Goal: Task Accomplishment & Management: Complete application form

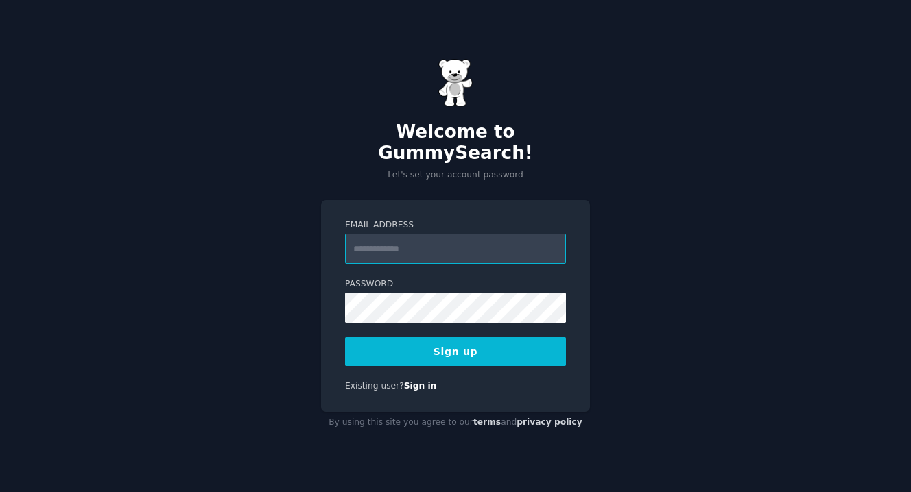
type input "**********"
click at [425, 385] on div "**********" at bounding box center [455, 306] width 269 height 212
click at [425, 381] on link "Sign in" at bounding box center [420, 386] width 33 height 10
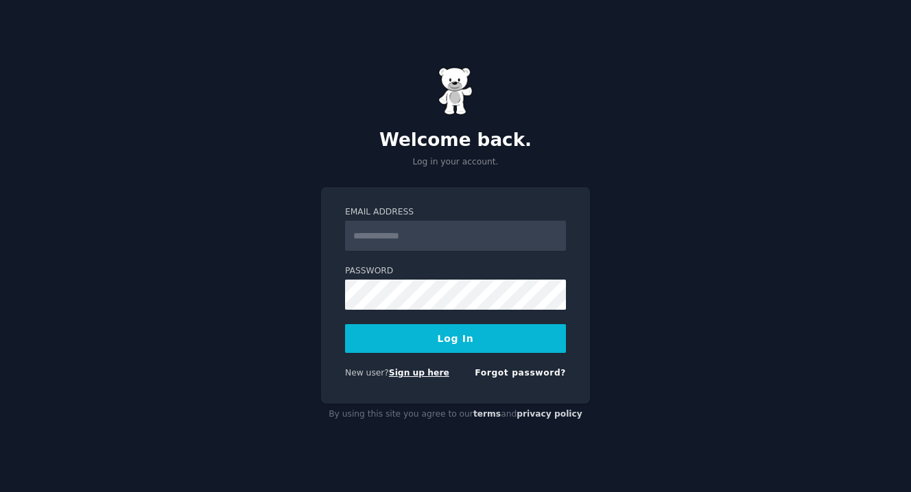
click at [405, 375] on link "Sign up here" at bounding box center [419, 373] width 60 height 10
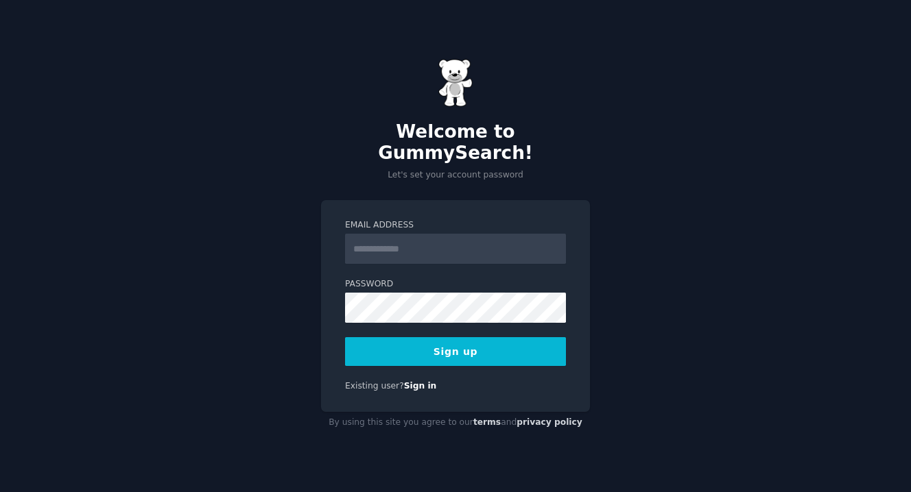
type input "*"
type input "**********"
click at [278, 326] on div "**********" at bounding box center [455, 246] width 911 height 492
click at [394, 344] on button "Sign up" at bounding box center [455, 351] width 221 height 29
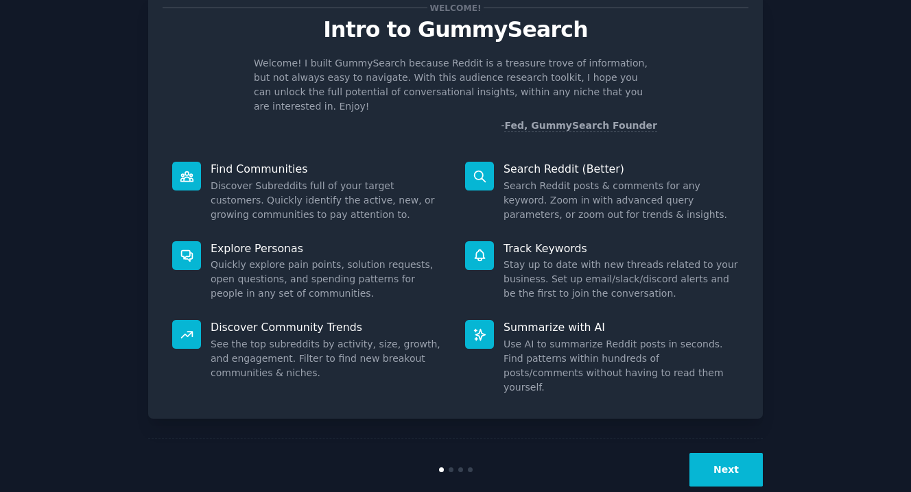
scroll to position [45, 0]
click at [732, 454] on button "Next" at bounding box center [725, 471] width 73 height 34
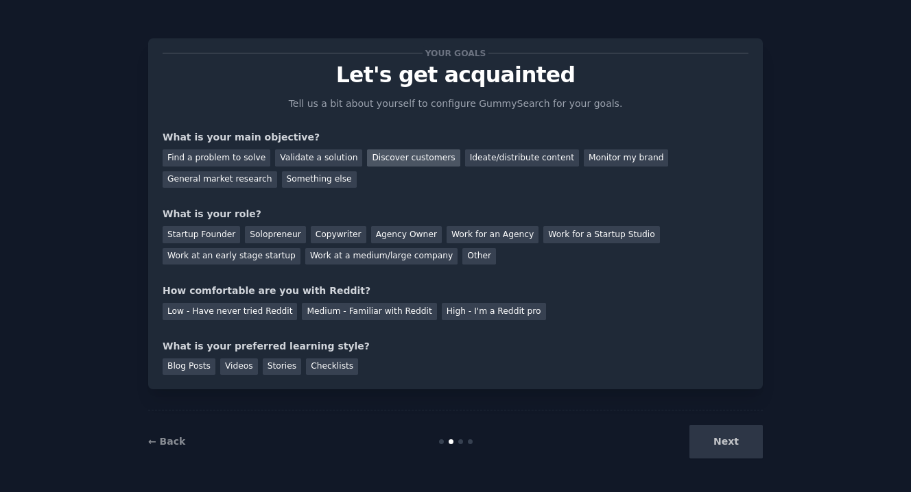
click at [389, 158] on div "Discover customers" at bounding box center [413, 158] width 93 height 17
click at [382, 239] on div "Agency Owner" at bounding box center [406, 234] width 71 height 17
click at [279, 239] on div "Solopreneur" at bounding box center [275, 234] width 60 height 17
click at [376, 235] on div "Agency Owner" at bounding box center [406, 234] width 71 height 17
click at [270, 231] on div "Solopreneur" at bounding box center [275, 234] width 60 height 17
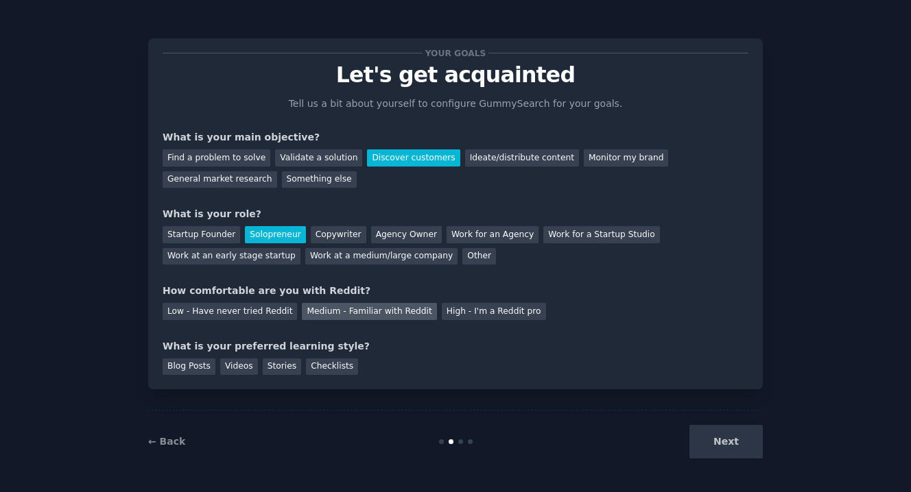
click at [381, 308] on div "Medium - Familiar with Reddit" at bounding box center [369, 311] width 134 height 17
click at [199, 366] on div "Blog Posts" at bounding box center [189, 367] width 53 height 17
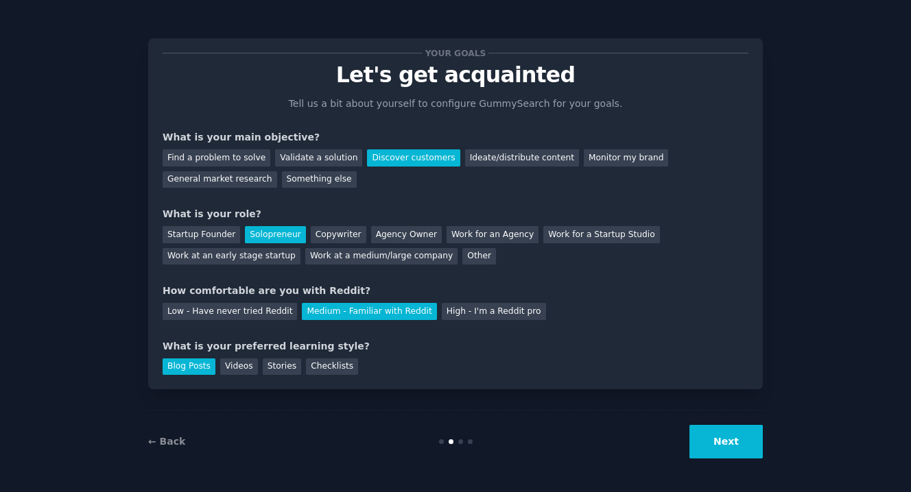
click at [731, 452] on button "Next" at bounding box center [725, 442] width 73 height 34
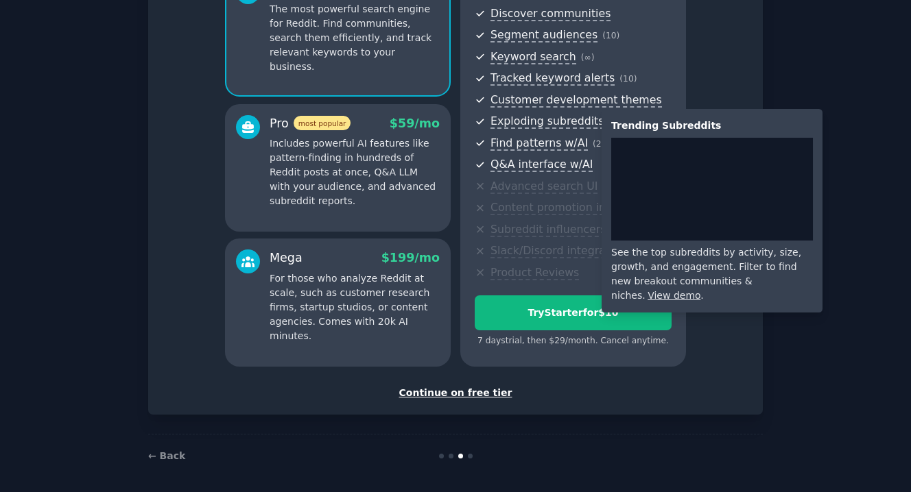
scroll to position [153, 0]
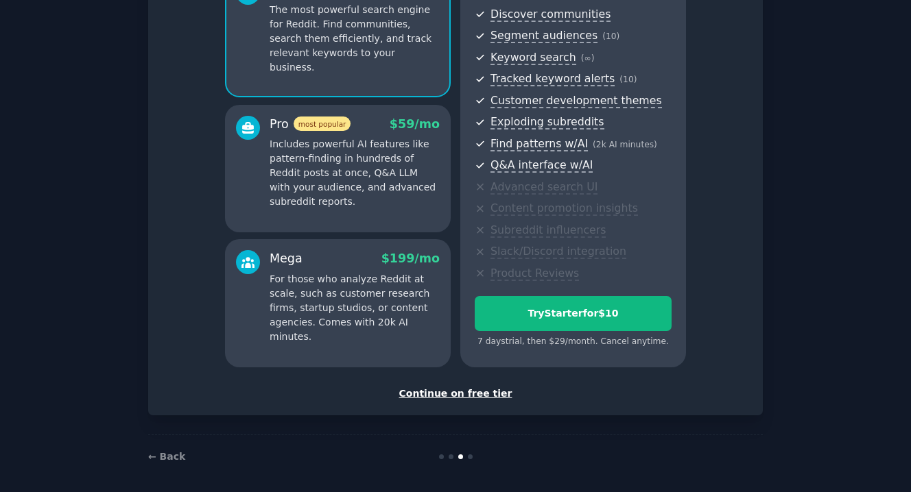
click at [455, 391] on div "Continue on free tier" at bounding box center [456, 394] width 586 height 14
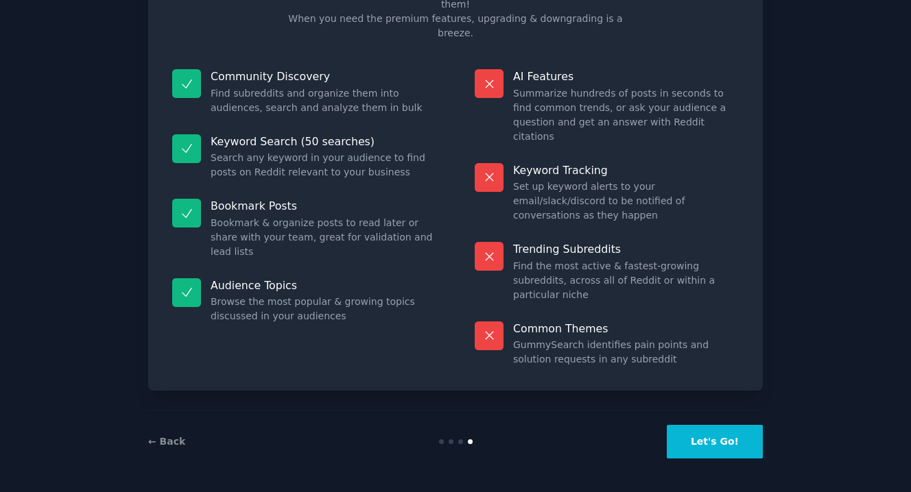
scroll to position [42, 0]
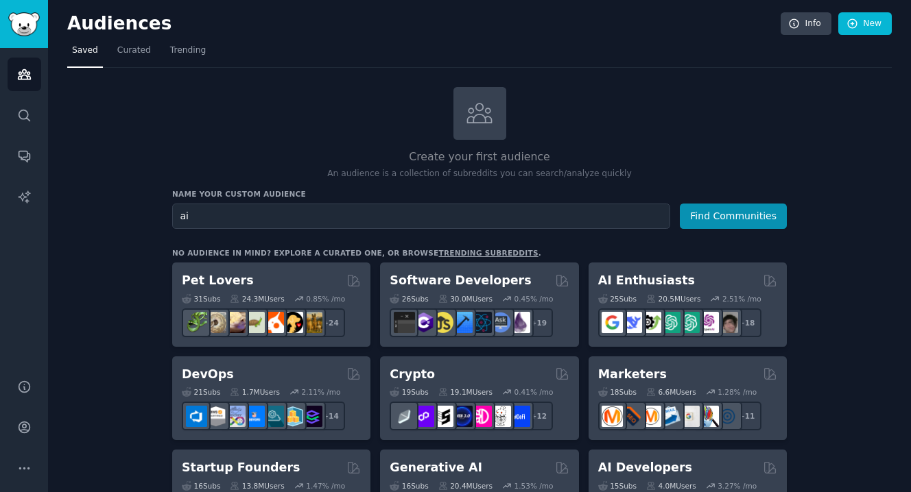
type input "a"
type input "h"
type input "ai automation"
click at [748, 211] on button "Find Communities" at bounding box center [733, 216] width 107 height 25
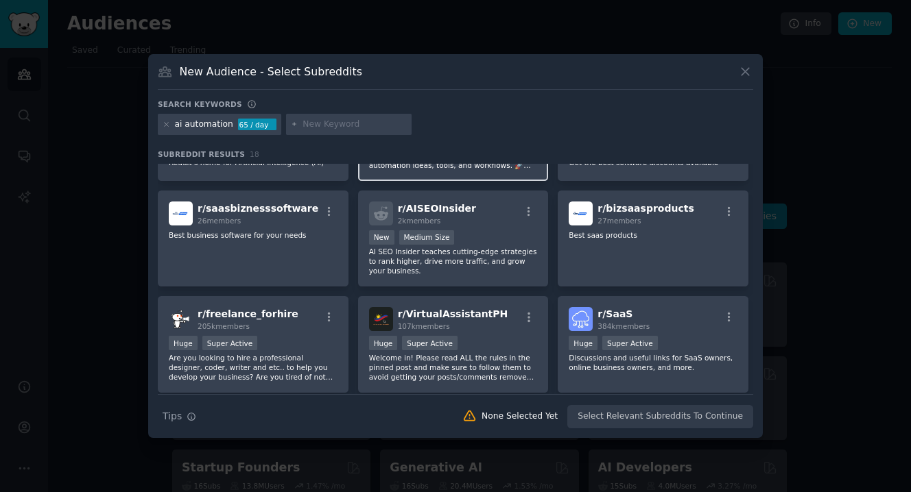
scroll to position [401, 0]
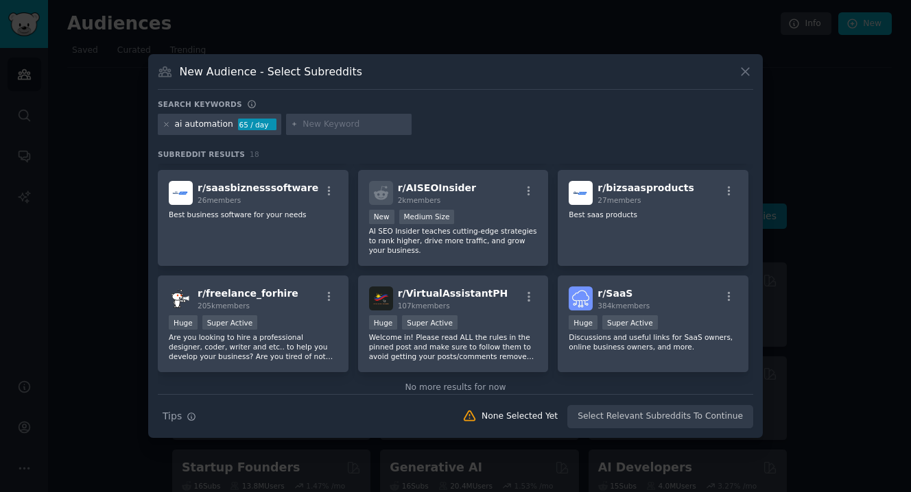
click at [744, 83] on div "New Audience - Select Subreddits" at bounding box center [455, 77] width 595 height 26
click at [739, 97] on div "New Audience - Select Subreddits Search keywords ai automation 65 / day Subredd…" at bounding box center [455, 246] width 615 height 385
click at [746, 64] on icon at bounding box center [745, 71] width 14 height 14
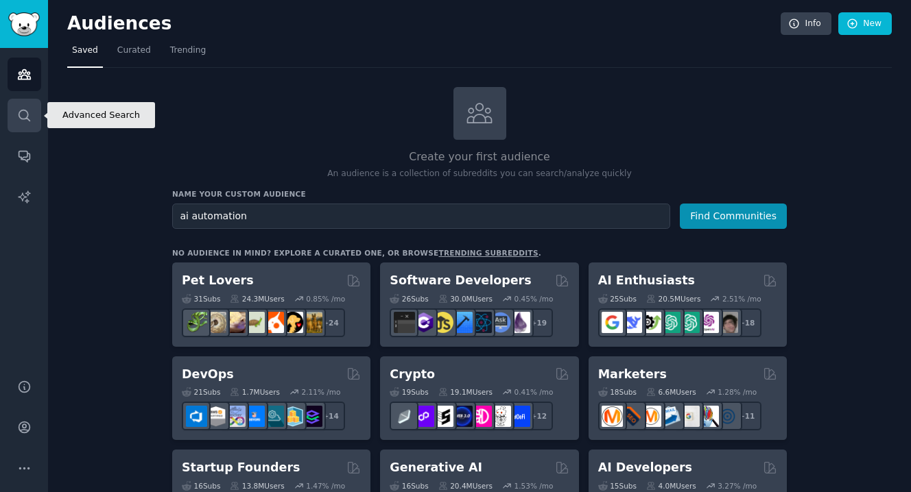
click at [24, 105] on link "Search" at bounding box center [25, 116] width 34 height 34
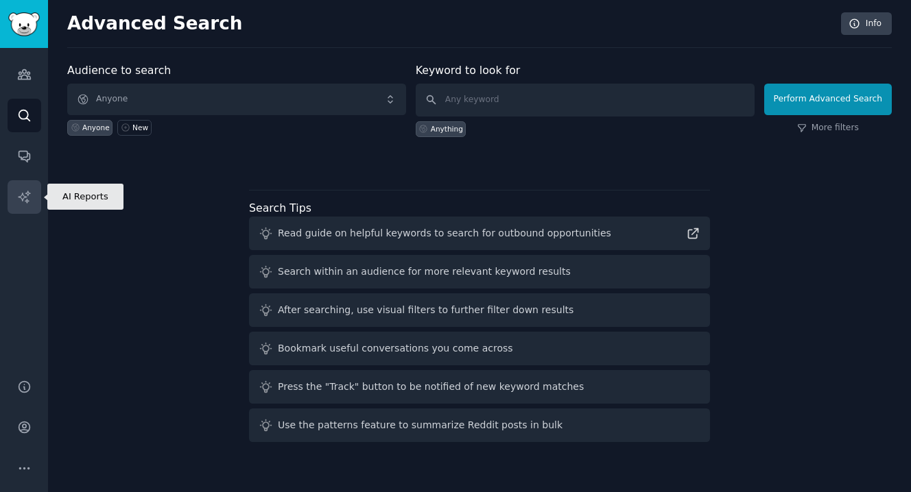
click at [16, 201] on link "AI Reports" at bounding box center [25, 197] width 34 height 34
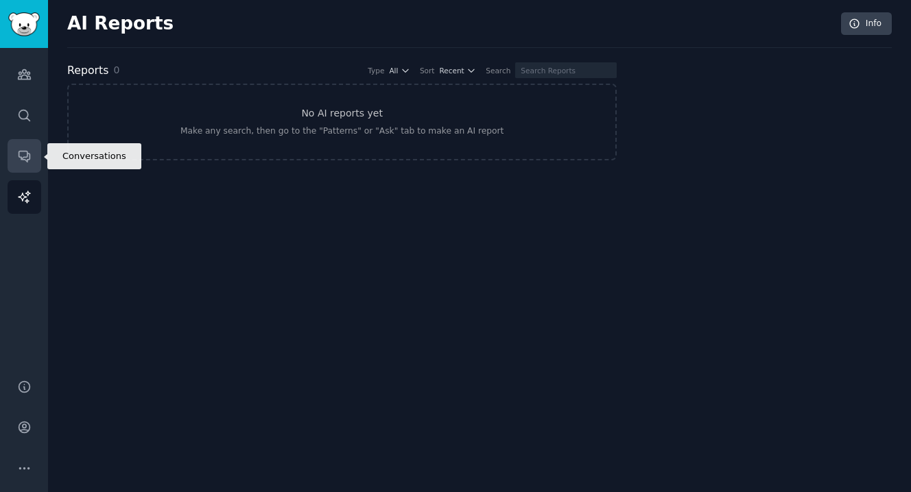
click at [25, 154] on icon "Sidebar" at bounding box center [24, 156] width 14 height 14
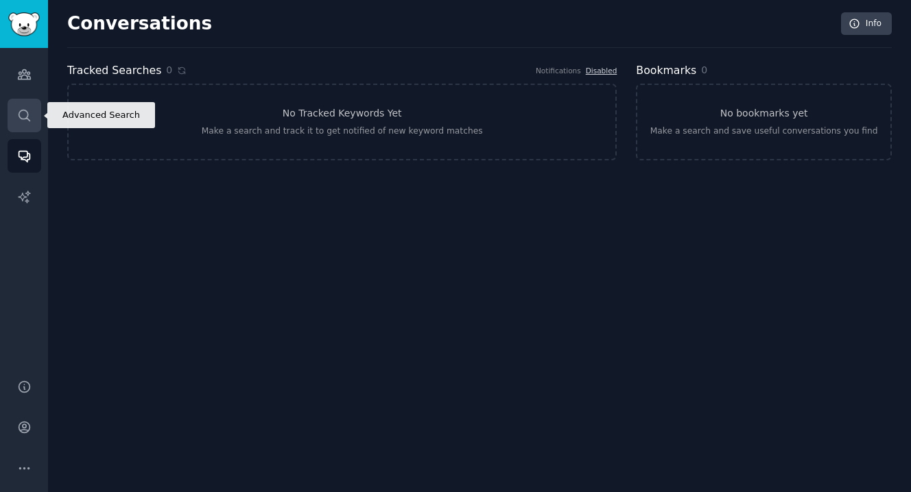
click at [29, 102] on link "Search" at bounding box center [25, 116] width 34 height 34
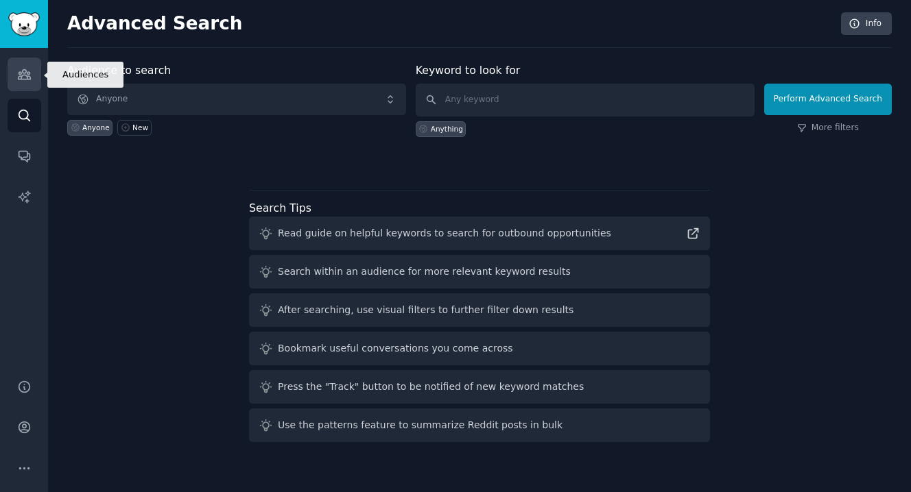
click at [25, 65] on link "Audiences" at bounding box center [25, 75] width 34 height 34
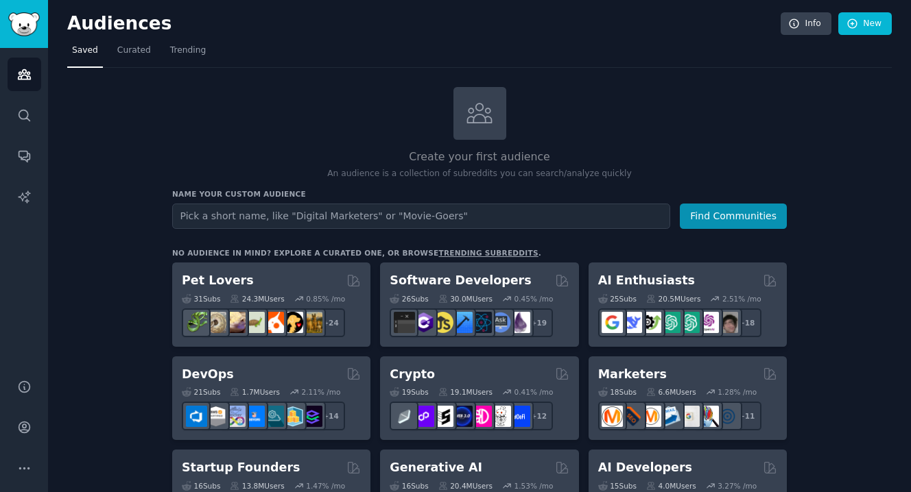
click at [881, 22] on link "New" at bounding box center [865, 23] width 54 height 23
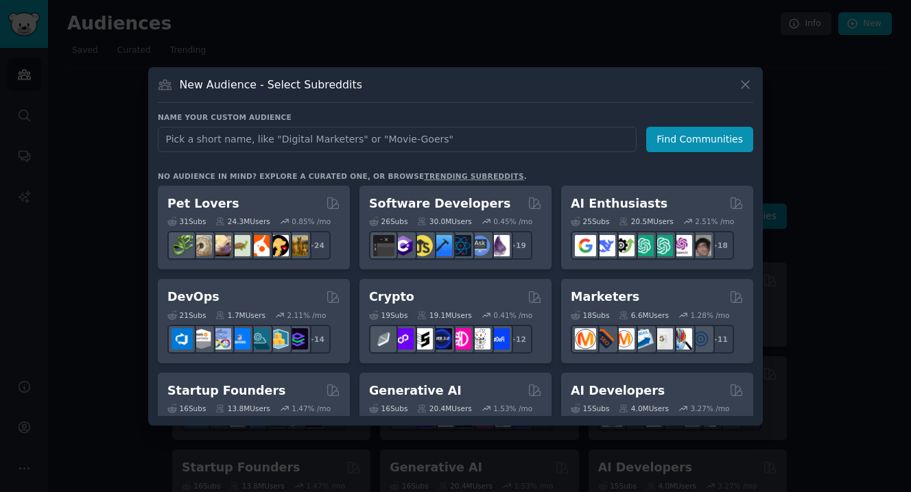
click at [482, 173] on link "trending subreddits" at bounding box center [473, 176] width 99 height 8
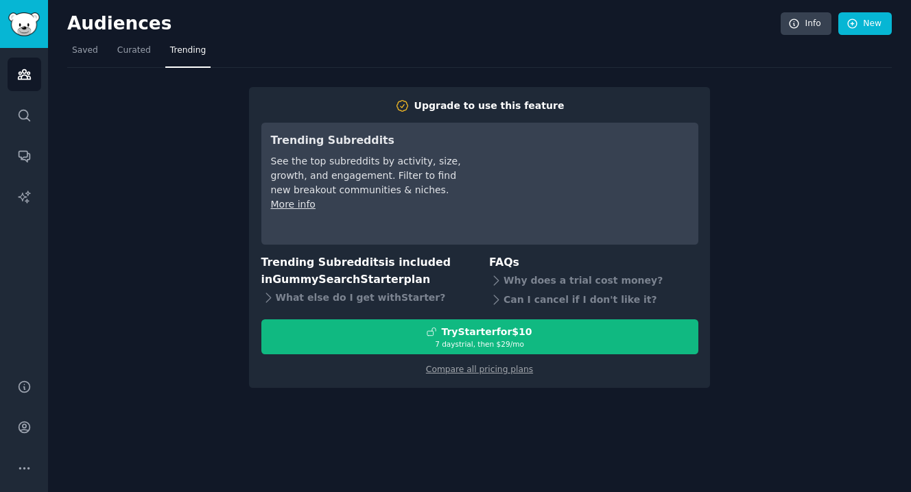
click at [702, 80] on div "Upgrade to use this feature Trending Subreddits See the top subreddits by activ…" at bounding box center [479, 228] width 824 height 320
click at [218, 123] on div "Upgrade to use this feature Trending Subreddits See the top subreddits by activ…" at bounding box center [479, 228] width 824 height 320
click at [752, 239] on div "Upgrade to use this feature Trending Subreddits See the top subreddits by activ…" at bounding box center [479, 228] width 824 height 320
click at [14, 86] on link "Audiences" at bounding box center [25, 75] width 34 height 34
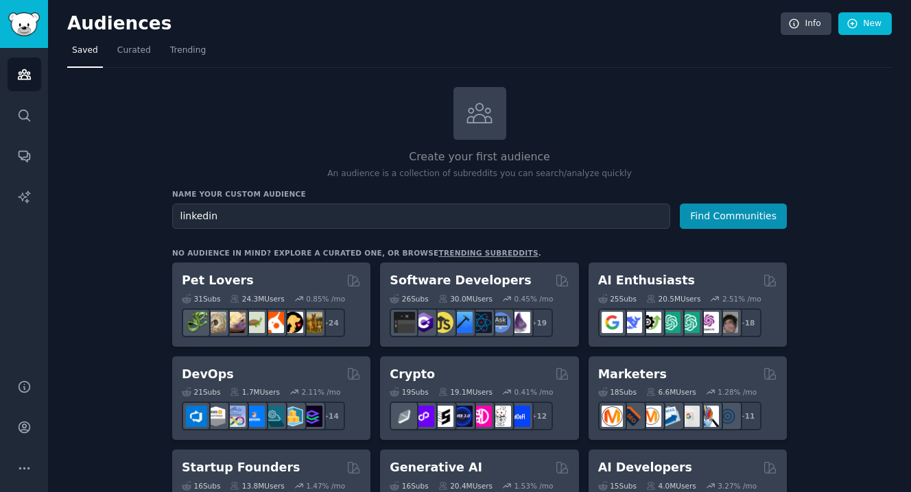
type input "linkedin"
click at [734, 215] on button "Find Communities" at bounding box center [733, 216] width 107 height 25
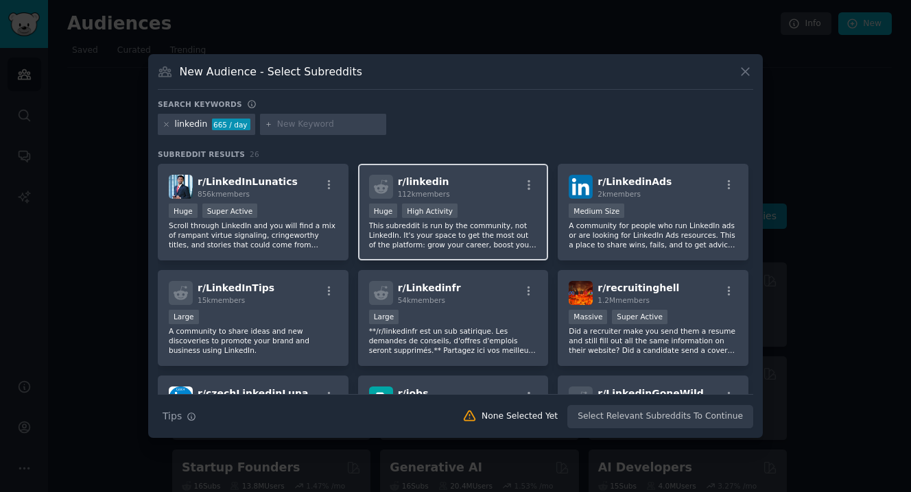
click at [499, 191] on div "r/ linkedin 112k members" at bounding box center [453, 187] width 169 height 24
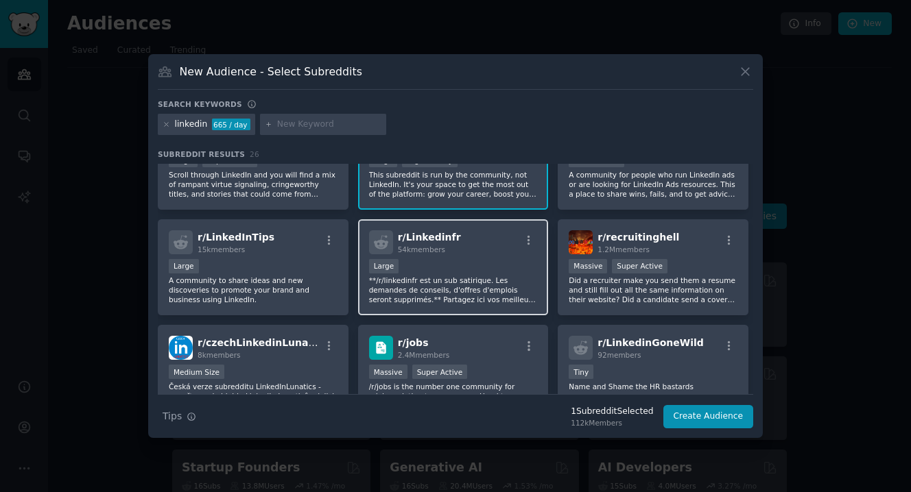
scroll to position [52, 0]
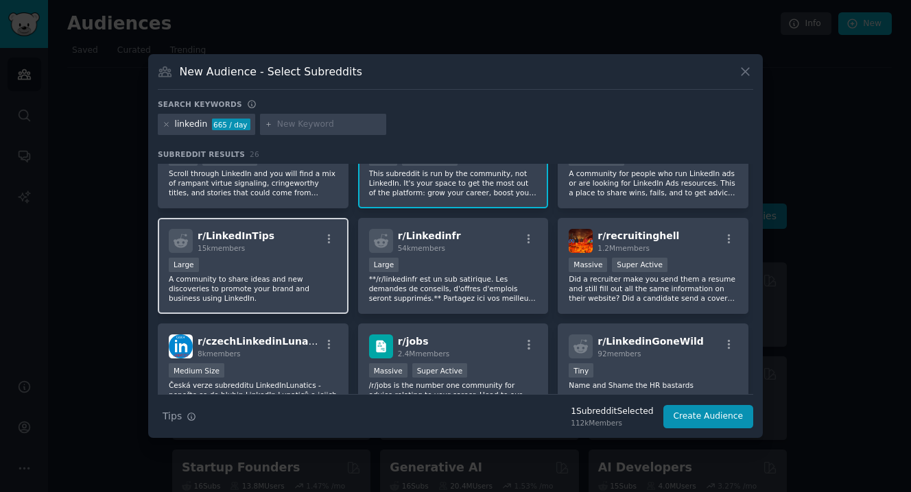
click at [265, 263] on div "Large" at bounding box center [253, 266] width 169 height 17
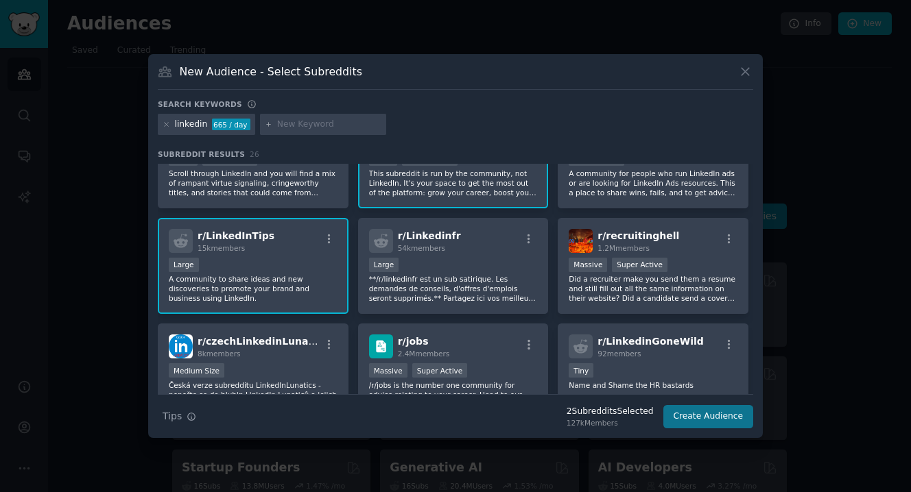
click at [720, 417] on button "Create Audience" at bounding box center [708, 416] width 91 height 23
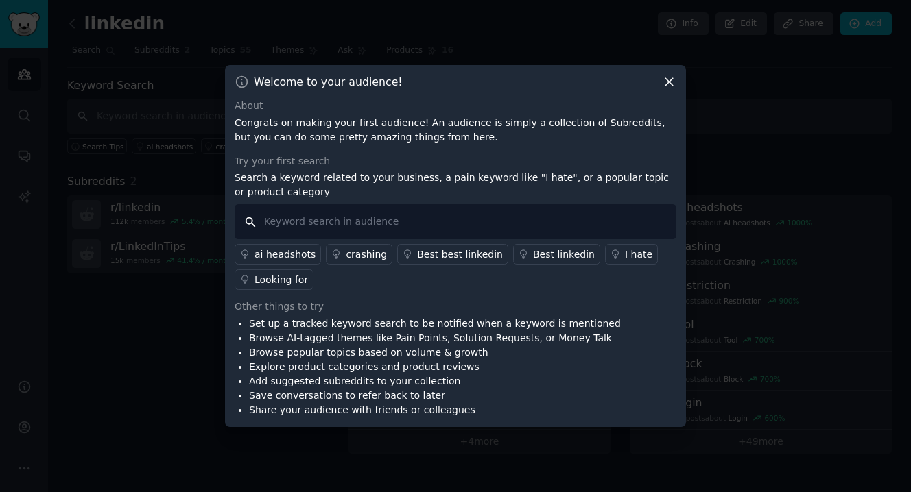
click at [351, 224] on input "text" at bounding box center [456, 221] width 442 height 35
click at [667, 84] on icon at bounding box center [669, 83] width 8 height 8
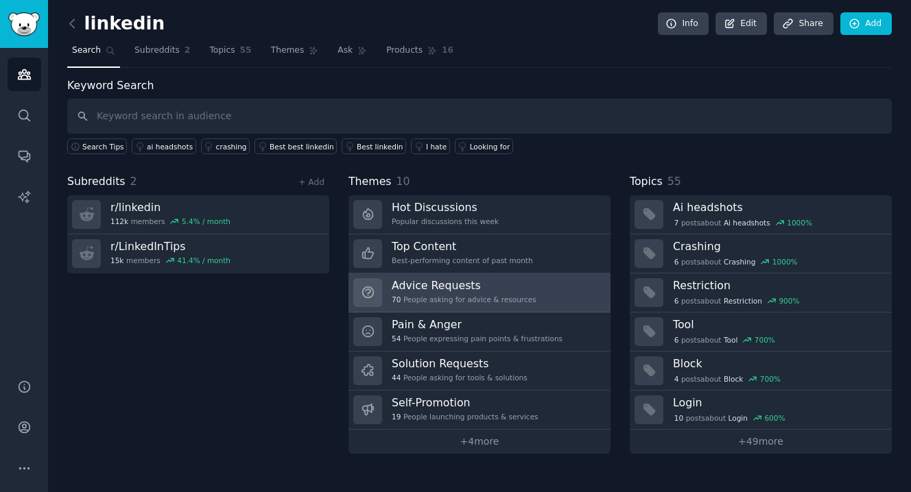
click at [424, 292] on div "Advice Requests 70 People asking for advice & resources" at bounding box center [464, 292] width 145 height 29
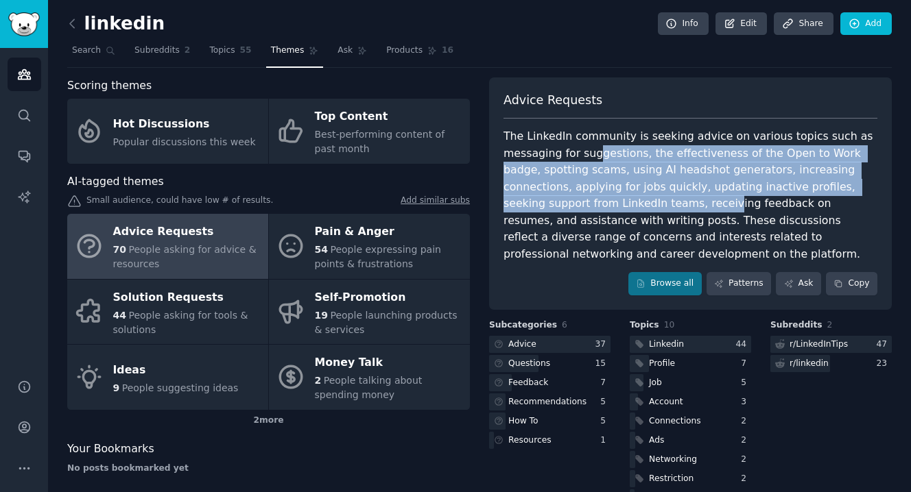
drag, startPoint x: 592, startPoint y: 157, endPoint x: 615, endPoint y: 198, distance: 46.7
click at [615, 198] on div "The LinkedIn community is seeking advice on various topics such as messaging fo…" at bounding box center [690, 195] width 374 height 134
click at [617, 199] on div "The LinkedIn community is seeking advice on various topics such as messaging fo…" at bounding box center [690, 195] width 374 height 134
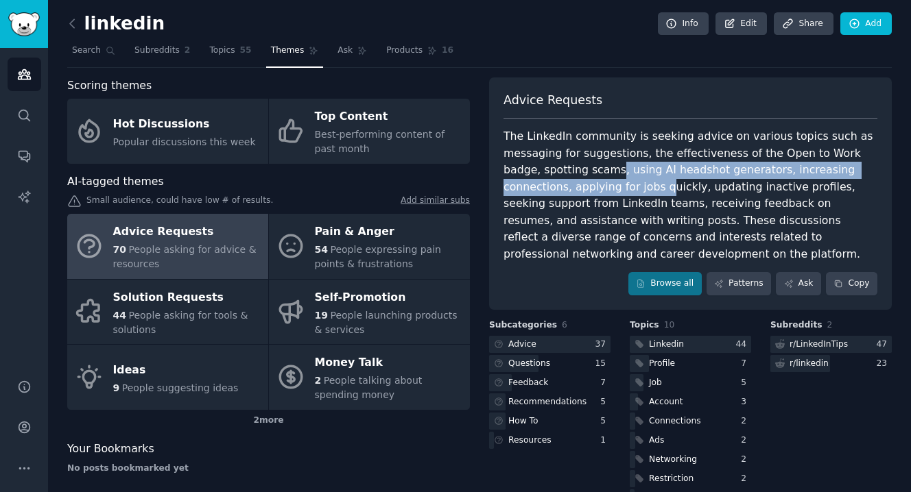
drag, startPoint x: 578, startPoint y: 167, endPoint x: 600, endPoint y: 200, distance: 40.5
click at [598, 198] on div "The LinkedIn community is seeking advice on various topics such as messaging fo…" at bounding box center [690, 195] width 374 height 134
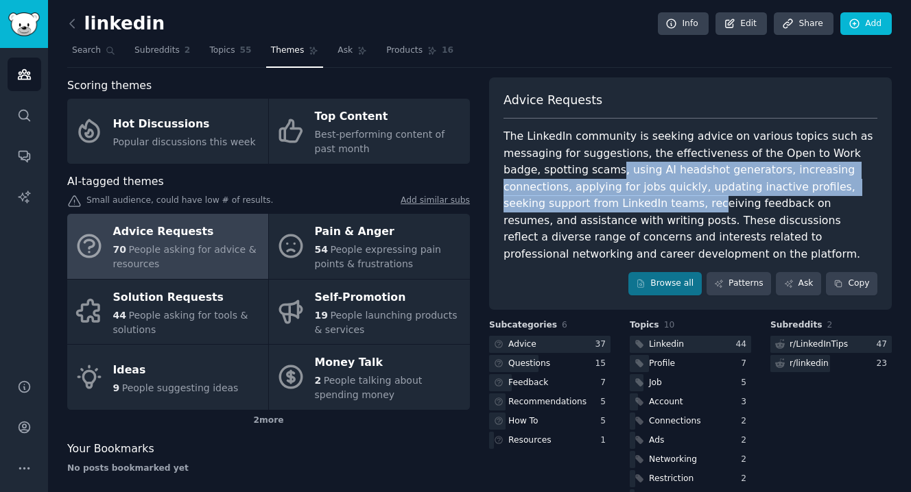
click at [600, 200] on div "The LinkedIn community is seeking advice on various topics such as messaging fo…" at bounding box center [690, 195] width 374 height 134
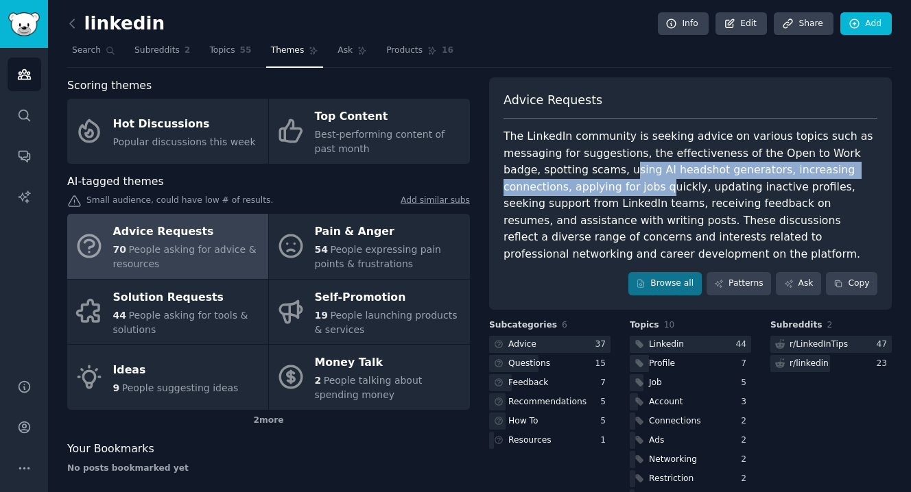
drag, startPoint x: 587, startPoint y: 172, endPoint x: 604, endPoint y: 194, distance: 27.4
click at [602, 191] on div "The LinkedIn community is seeking advice on various topics such as messaging fo…" at bounding box center [690, 195] width 374 height 134
click at [604, 194] on div "The LinkedIn community is seeking advice on various topics such as messaging fo…" at bounding box center [690, 195] width 374 height 134
drag, startPoint x: 597, startPoint y: 167, endPoint x: 612, endPoint y: 189, distance: 26.8
click at [612, 189] on div "The LinkedIn community is seeking advice on various topics such as messaging fo…" at bounding box center [690, 195] width 374 height 134
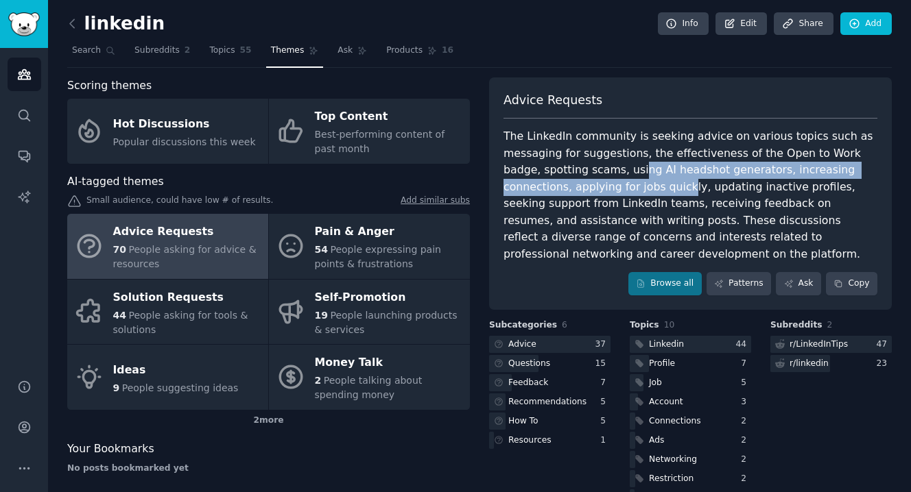
click at [612, 189] on div "The LinkedIn community is seeking advice on various topics such as messaging fo…" at bounding box center [690, 195] width 374 height 134
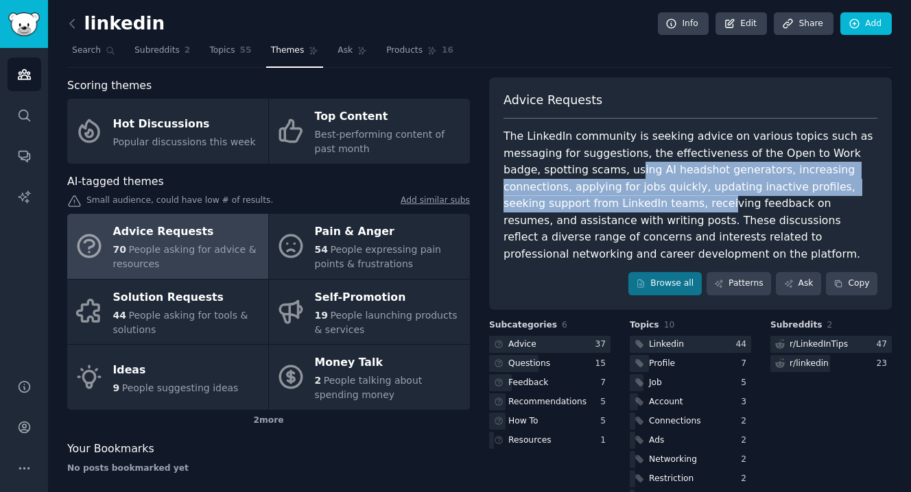
drag, startPoint x: 592, startPoint y: 171, endPoint x: 615, endPoint y: 201, distance: 37.7
click at [613, 200] on div "The LinkedIn community is seeking advice on various topics such as messaging fo…" at bounding box center [690, 195] width 374 height 134
click at [615, 201] on div "The LinkedIn community is seeking advice on various topics such as messaging fo…" at bounding box center [690, 195] width 374 height 134
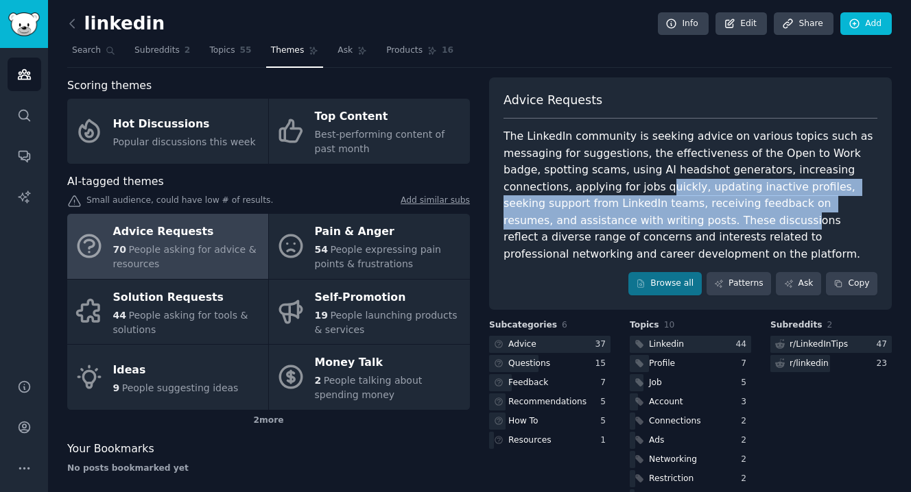
drag, startPoint x: 591, startPoint y: 189, endPoint x: 613, endPoint y: 217, distance: 36.2
click at [610, 215] on div "The LinkedIn community is seeking advice on various topics such as messaging fo…" at bounding box center [690, 195] width 374 height 134
click at [613, 217] on div "The LinkedIn community is seeking advice on various topics such as messaging fo…" at bounding box center [690, 195] width 374 height 134
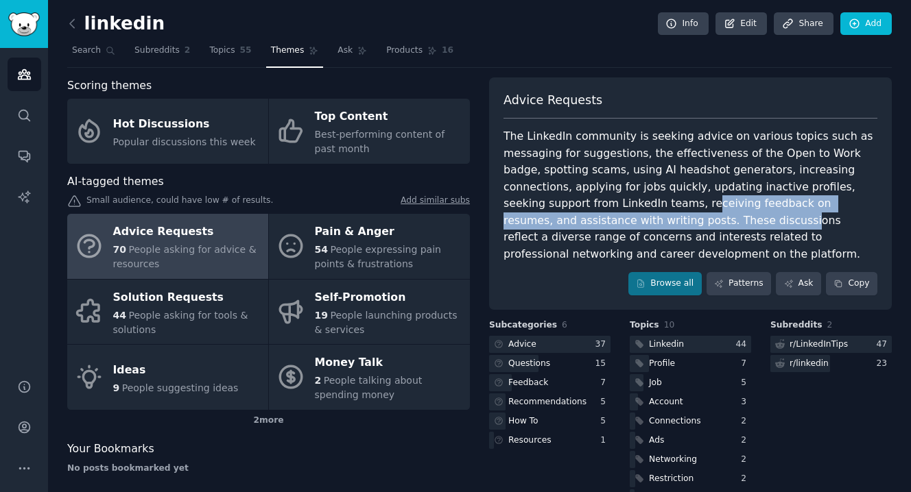
drag, startPoint x: 594, startPoint y: 204, endPoint x: 617, endPoint y: 231, distance: 36.0
click at [617, 231] on div "The LinkedIn community is seeking advice on various topics such as messaging fo…" at bounding box center [690, 195] width 374 height 134
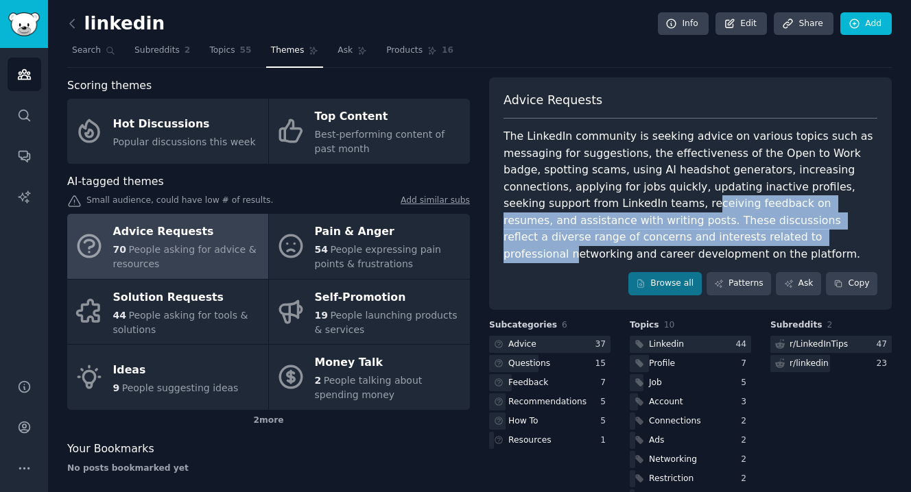
click at [617, 231] on div "The LinkedIn community is seeking advice on various topics such as messaging fo…" at bounding box center [690, 195] width 374 height 134
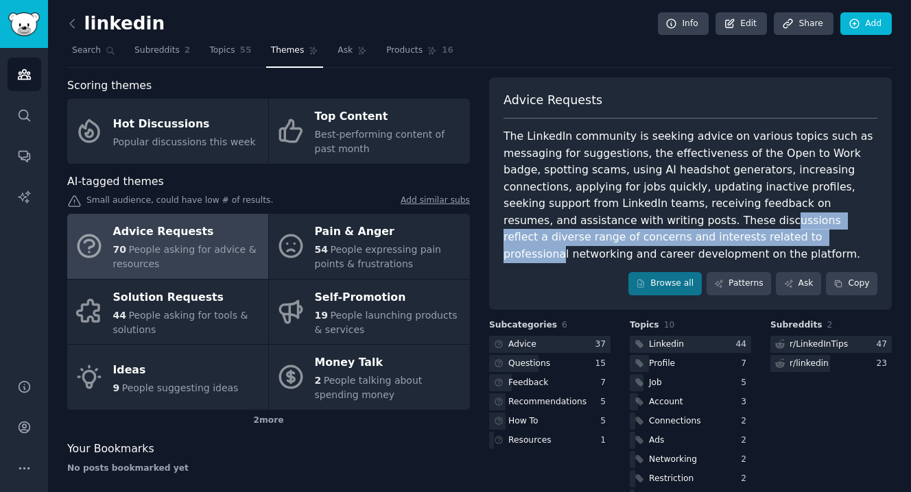
drag, startPoint x: 586, startPoint y: 209, endPoint x: 614, endPoint y: 242, distance: 43.3
click at [613, 241] on div "The LinkedIn community is seeking advice on various topics such as messaging fo…" at bounding box center [690, 195] width 374 height 134
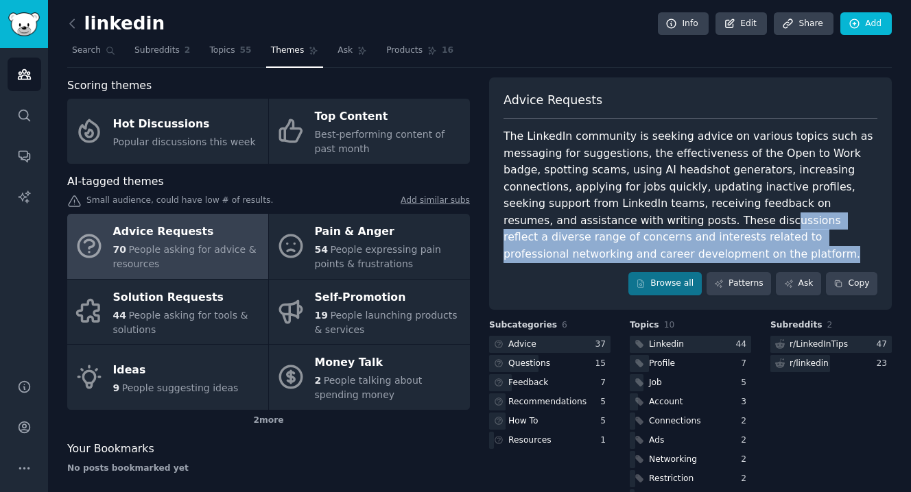
click at [614, 242] on div "The LinkedIn community is seeking advice on various topics such as messaging fo…" at bounding box center [690, 195] width 374 height 134
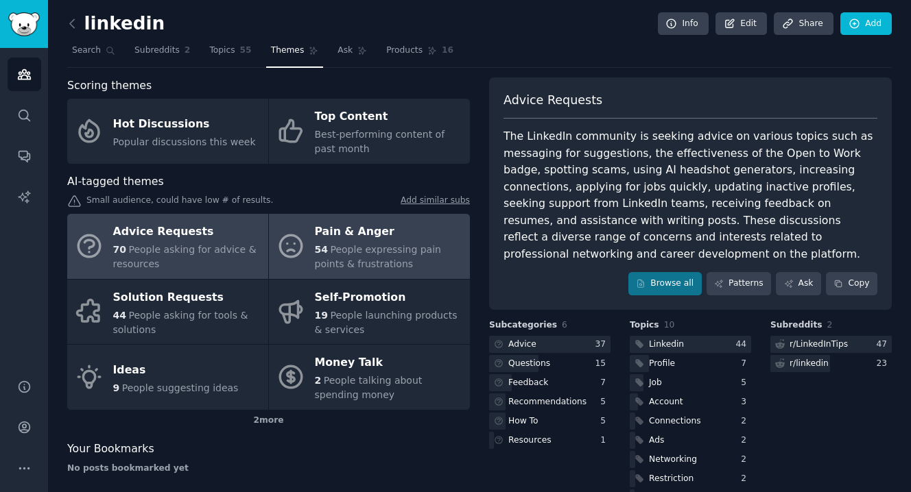
click at [342, 258] on span "People expressing pain points & frustrations" at bounding box center [378, 256] width 126 height 25
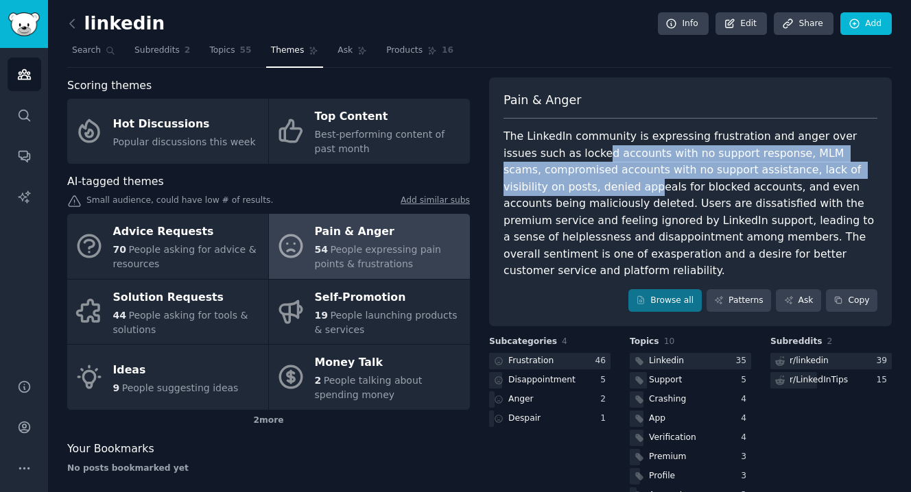
drag, startPoint x: 570, startPoint y: 143, endPoint x: 604, endPoint y: 193, distance: 60.9
click at [602, 192] on div "The LinkedIn community is expressing frustration and anger over issues such as …" at bounding box center [690, 204] width 374 height 152
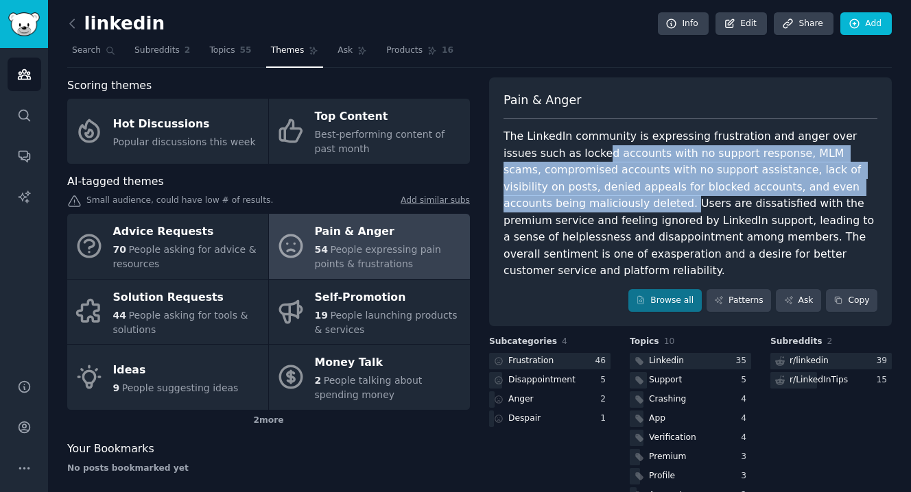
click at [604, 193] on div "The LinkedIn community is expressing frustration and anger over issues such as …" at bounding box center [690, 204] width 374 height 152
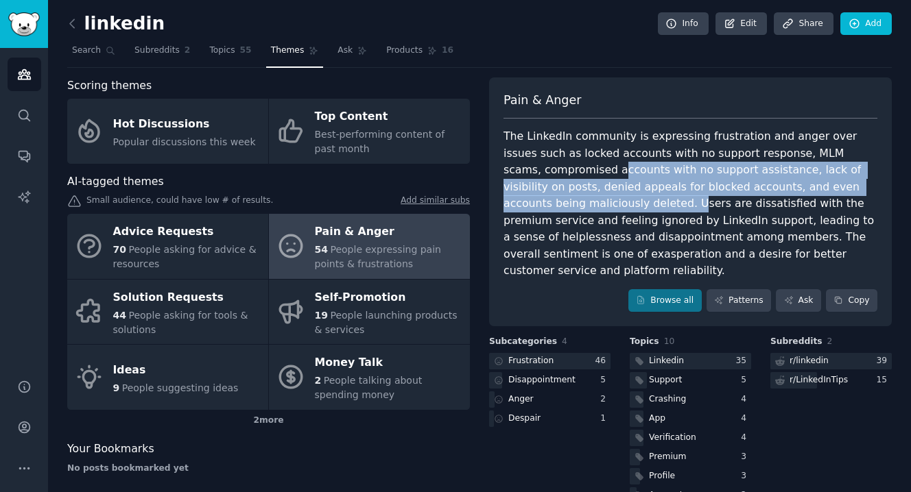
drag, startPoint x: 578, startPoint y: 163, endPoint x: 611, endPoint y: 210, distance: 57.5
click at [611, 210] on div "The LinkedIn community is expressing frustration and anger over issues such as …" at bounding box center [690, 204] width 374 height 152
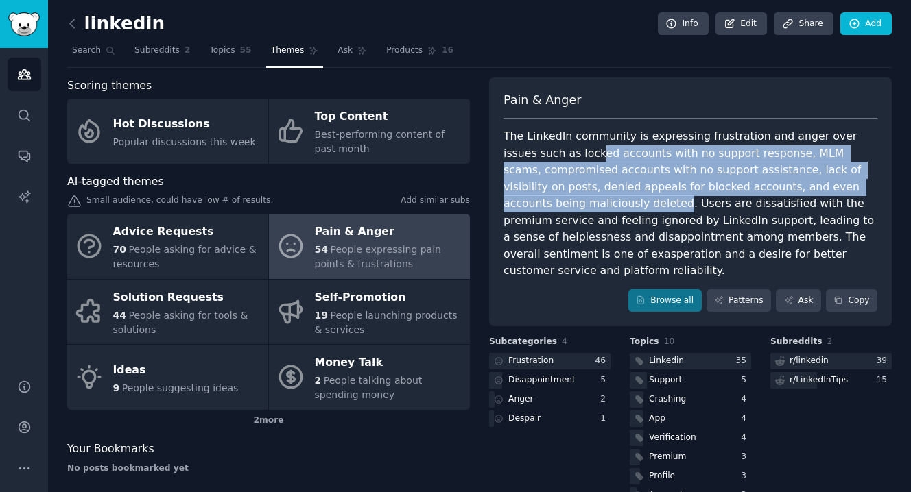
drag, startPoint x: 562, startPoint y: 158, endPoint x: 600, endPoint y: 209, distance: 64.2
click at [597, 205] on div "The LinkedIn community is expressing frustration and anger over issues such as …" at bounding box center [690, 204] width 374 height 152
click at [600, 209] on div "The LinkedIn community is expressing frustration and anger over issues such as …" at bounding box center [690, 204] width 374 height 152
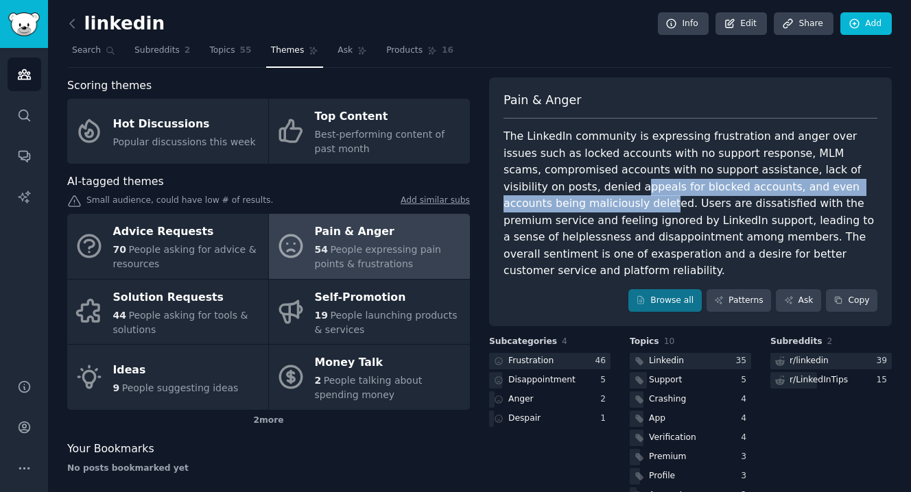
drag, startPoint x: 575, startPoint y: 181, endPoint x: 588, endPoint y: 198, distance: 21.0
click at [587, 197] on div "The LinkedIn community is expressing frustration and anger over issues such as …" at bounding box center [690, 204] width 374 height 152
click at [588, 198] on div "The LinkedIn community is expressing frustration and anger over issues such as …" at bounding box center [690, 204] width 374 height 152
drag, startPoint x: 567, startPoint y: 188, endPoint x: 579, endPoint y: 204, distance: 19.6
click at [578, 203] on div "The LinkedIn community is expressing frustration and anger over issues such as …" at bounding box center [690, 204] width 374 height 152
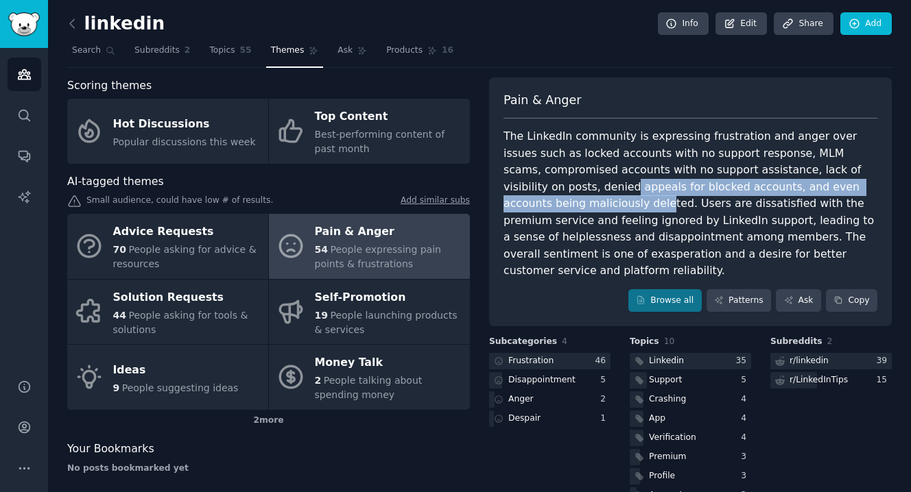
click at [579, 204] on div "The LinkedIn community is expressing frustration and anger over issues such as …" at bounding box center [690, 204] width 374 height 152
drag, startPoint x: 564, startPoint y: 189, endPoint x: 577, endPoint y: 204, distance: 19.9
click at [577, 204] on div "The LinkedIn community is expressing frustration and anger over issues such as …" at bounding box center [690, 204] width 374 height 152
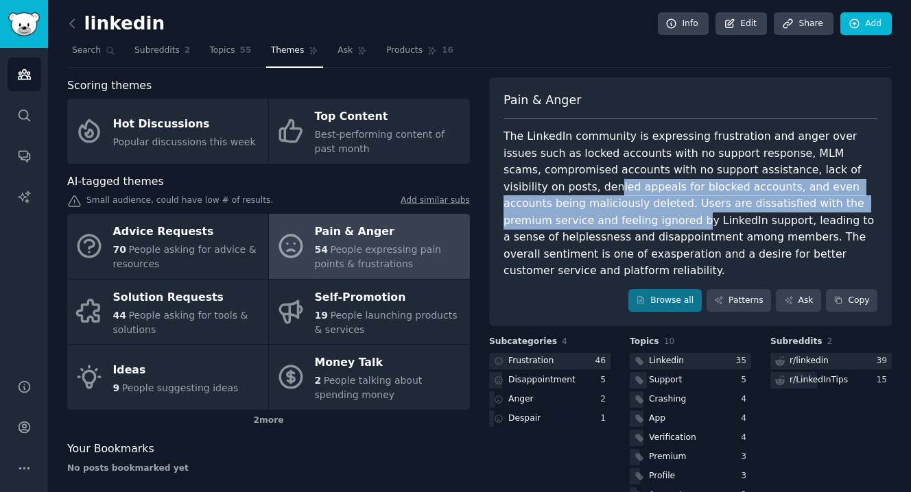
drag, startPoint x: 554, startPoint y: 178, endPoint x: 588, endPoint y: 222, distance: 54.7
click at [588, 221] on div "The LinkedIn community is expressing frustration and anger over issues such as …" at bounding box center [690, 204] width 374 height 152
click at [588, 222] on div "The LinkedIn community is expressing frustration and anger over issues such as …" at bounding box center [690, 204] width 374 height 152
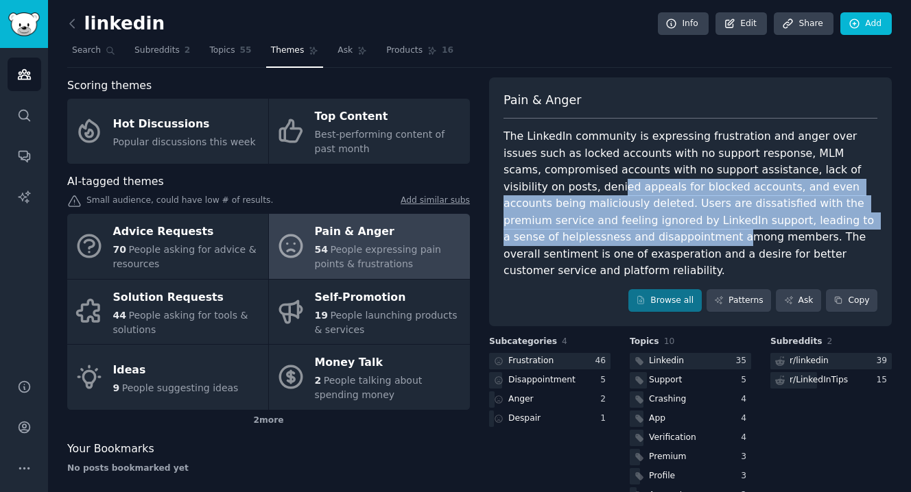
drag, startPoint x: 556, startPoint y: 181, endPoint x: 589, endPoint y: 226, distance: 55.6
click at [589, 226] on div "The LinkedIn community is expressing frustration and anger over issues such as …" at bounding box center [690, 204] width 374 height 152
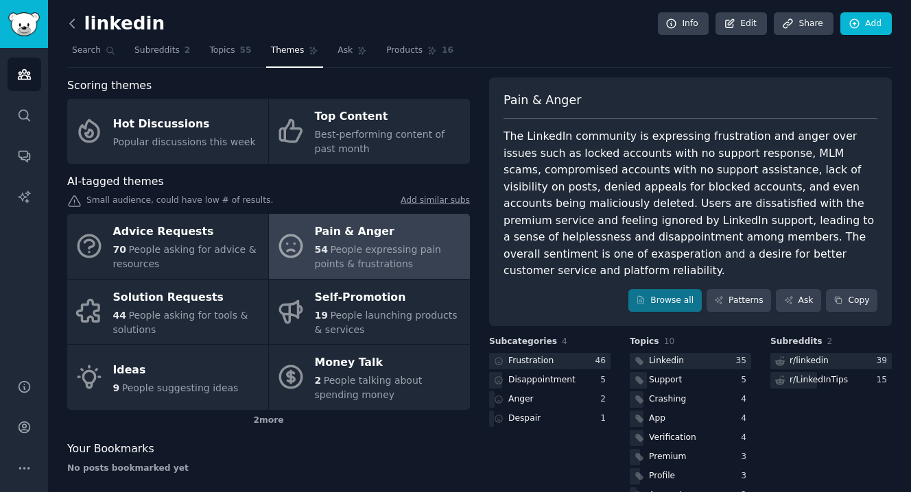
click at [72, 30] on icon at bounding box center [72, 23] width 14 height 14
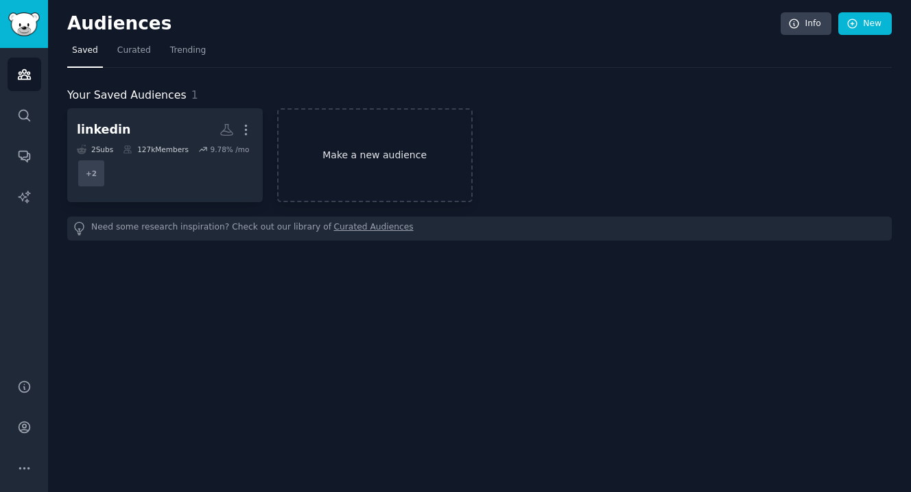
click at [378, 169] on link "Make a new audience" at bounding box center [374, 155] width 195 height 94
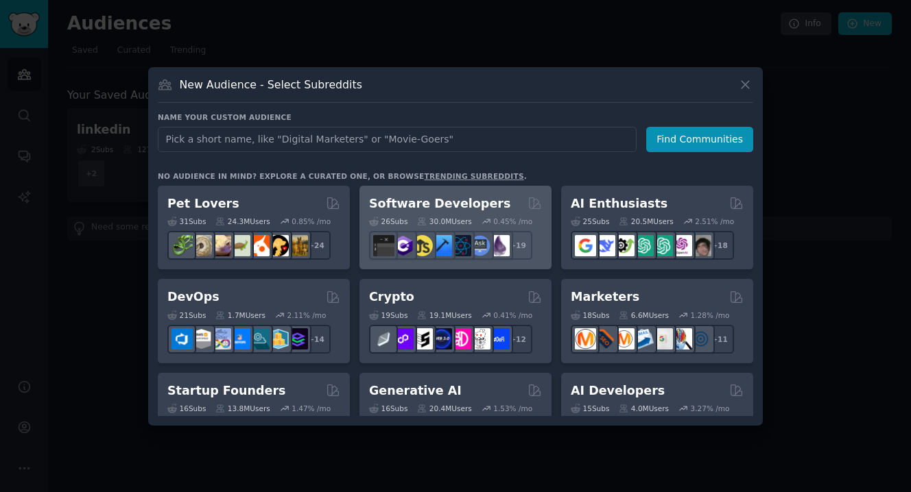
click at [506, 211] on div "Software Developers Curated by GummySearch" at bounding box center [455, 203] width 173 height 17
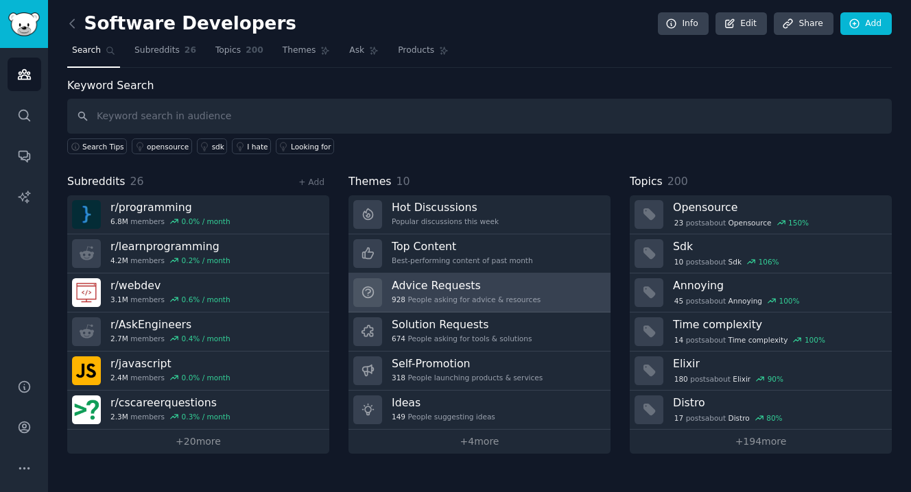
click at [466, 289] on h3 "Advice Requests" at bounding box center [466, 285] width 149 height 14
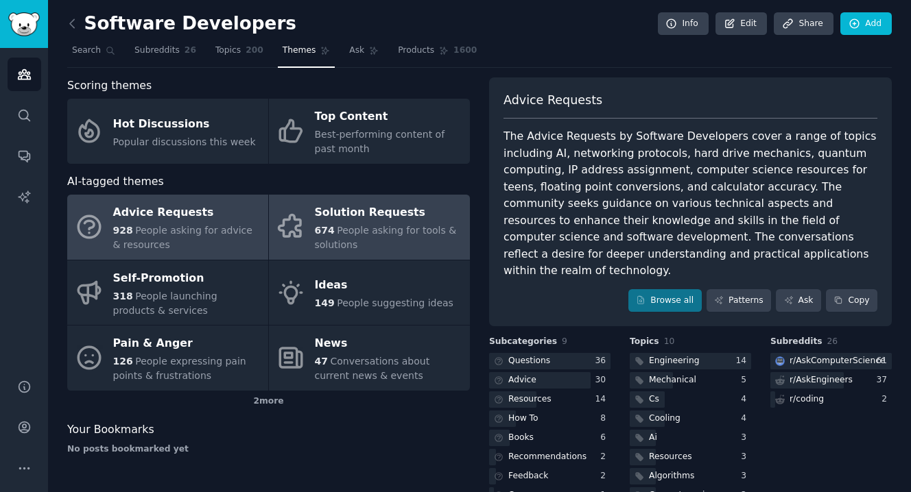
click at [444, 230] on span "People asking for tools & solutions" at bounding box center [386, 237] width 142 height 25
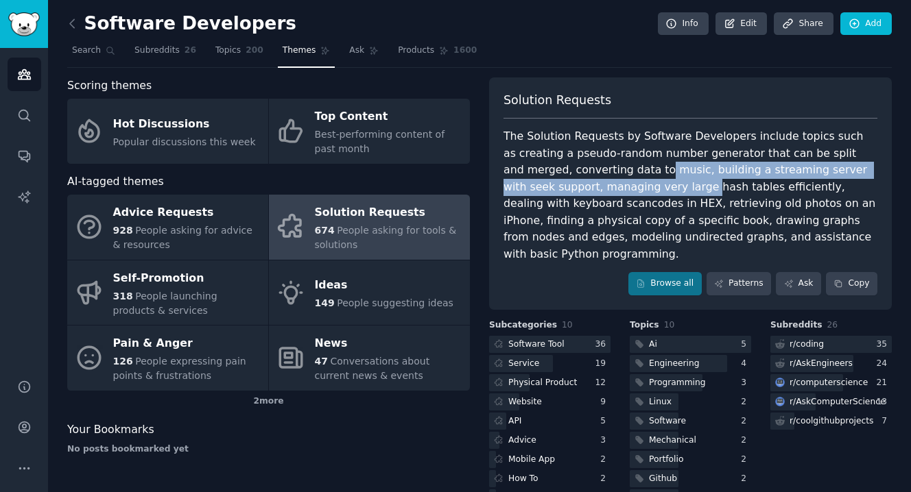
drag, startPoint x: 591, startPoint y: 160, endPoint x: 616, endPoint y: 193, distance: 41.7
click at [615, 192] on div "The Solution Requests by Software Developers include topics such as creating a …" at bounding box center [690, 195] width 374 height 134
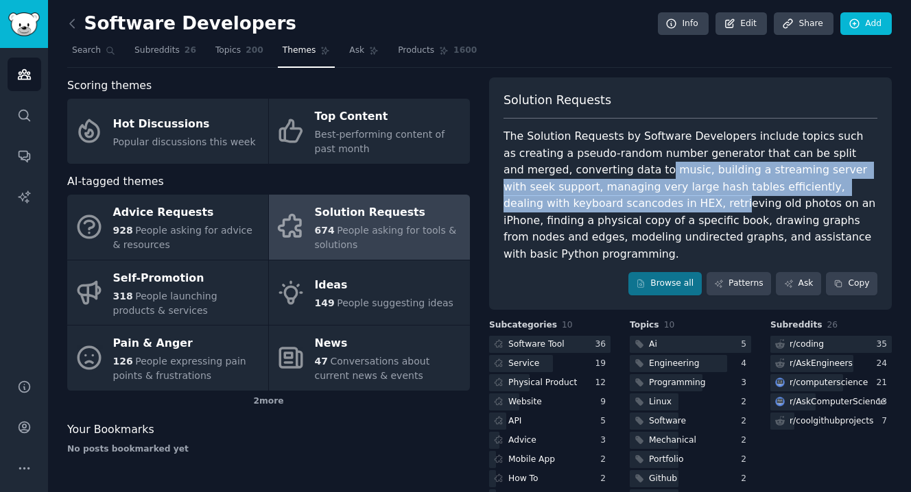
click at [616, 193] on div "The Solution Requests by Software Developers include topics such as creating a …" at bounding box center [690, 195] width 374 height 134
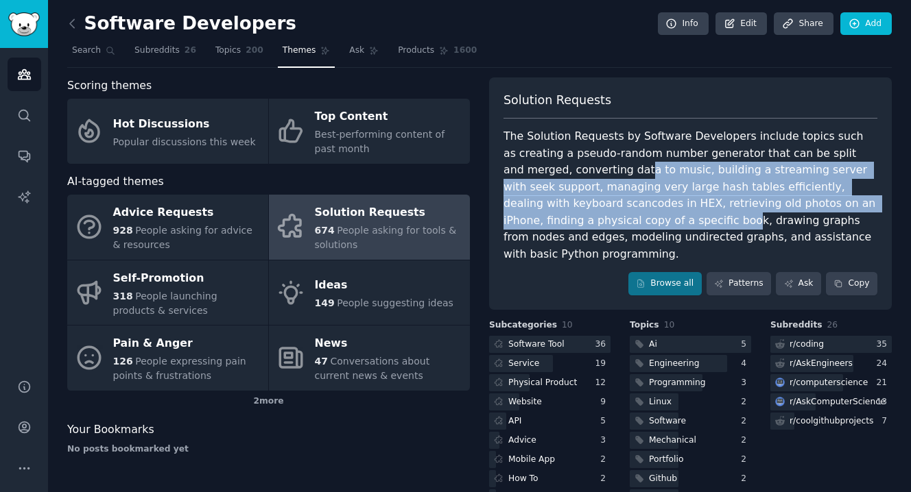
drag, startPoint x: 573, startPoint y: 170, endPoint x: 617, endPoint y: 231, distance: 74.8
click at [615, 230] on div "The Solution Requests by Software Developers include topics such as creating a …" at bounding box center [690, 195] width 374 height 134
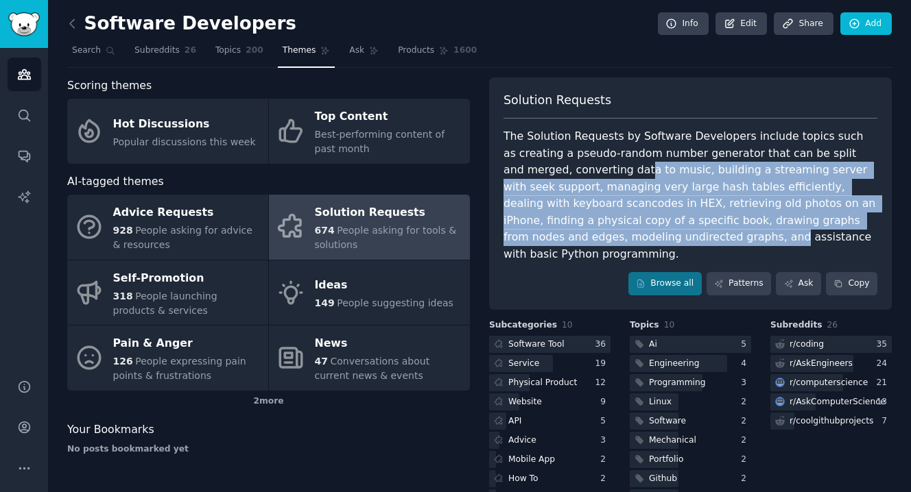
click at [617, 231] on div "The Solution Requests by Software Developers include topics such as creating a …" at bounding box center [690, 195] width 374 height 134
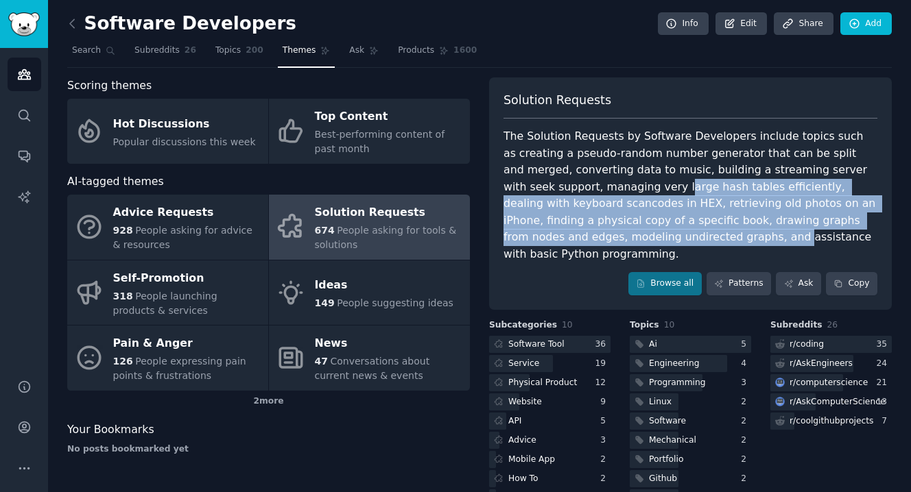
drag, startPoint x: 581, startPoint y: 184, endPoint x: 617, endPoint y: 228, distance: 57.5
click at [617, 228] on div "The Solution Requests by Software Developers include topics such as creating a …" at bounding box center [690, 195] width 374 height 134
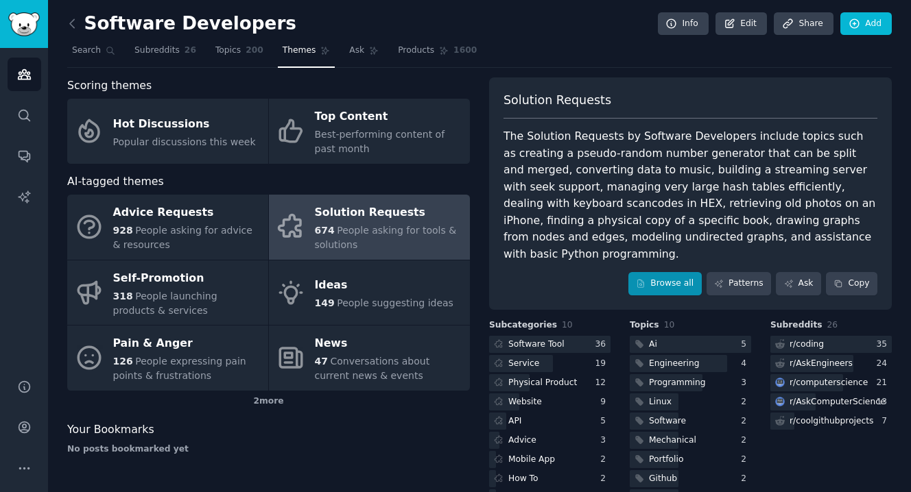
click at [661, 272] on link "Browse all" at bounding box center [664, 283] width 73 height 23
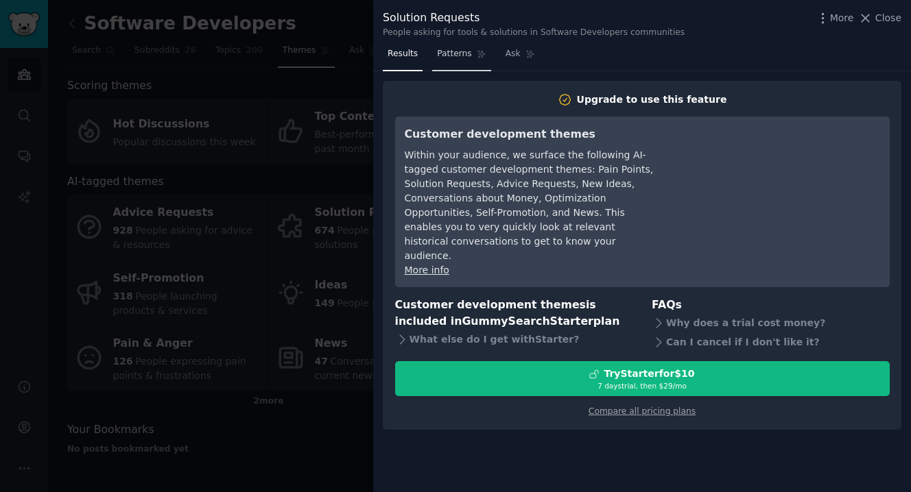
click at [462, 57] on span "Patterns" at bounding box center [454, 54] width 34 height 12
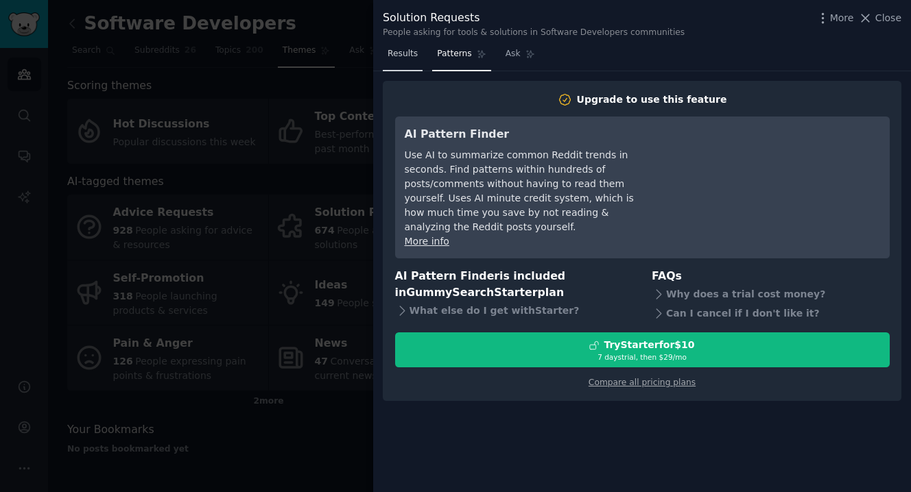
click at [407, 61] on link "Results" at bounding box center [403, 57] width 40 height 28
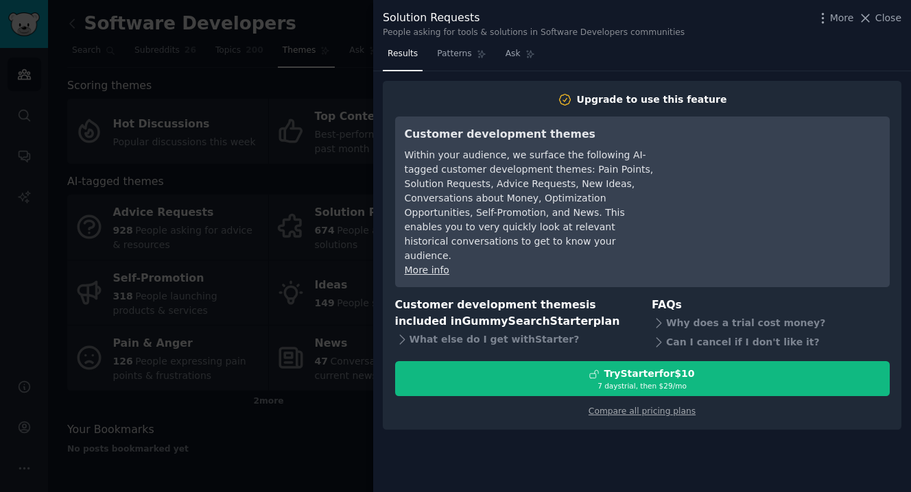
click at [244, 271] on div at bounding box center [455, 246] width 911 height 492
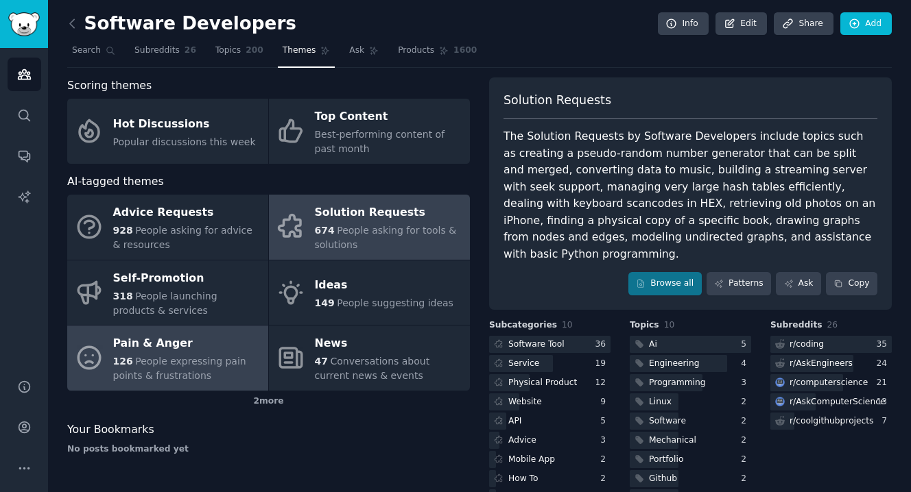
click at [146, 369] on span "People expressing pain points & frustrations" at bounding box center [179, 368] width 133 height 25
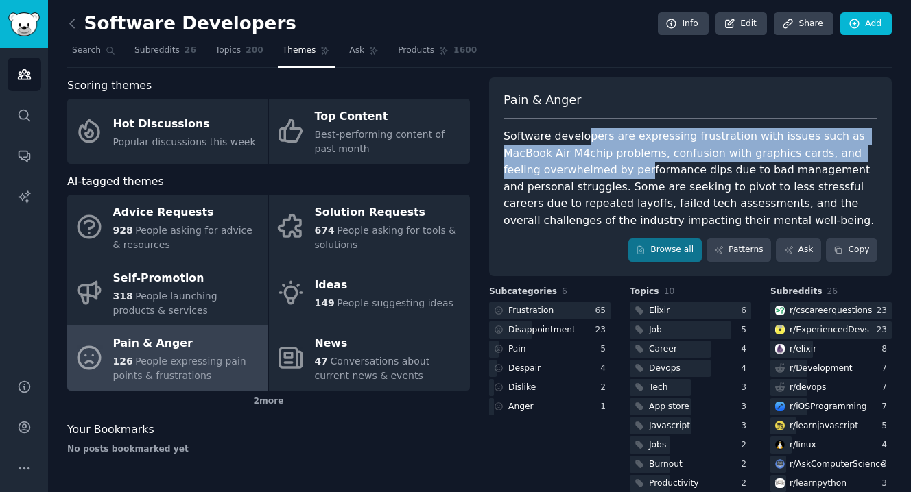
drag, startPoint x: 580, startPoint y: 141, endPoint x: 601, endPoint y: 174, distance: 39.2
click at [601, 174] on div "Software developers are expressing frustration with issues such as MacBook Air …" at bounding box center [690, 178] width 374 height 101
click at [602, 174] on div "Software developers are expressing frustration with issues such as MacBook Air …" at bounding box center [690, 178] width 374 height 101
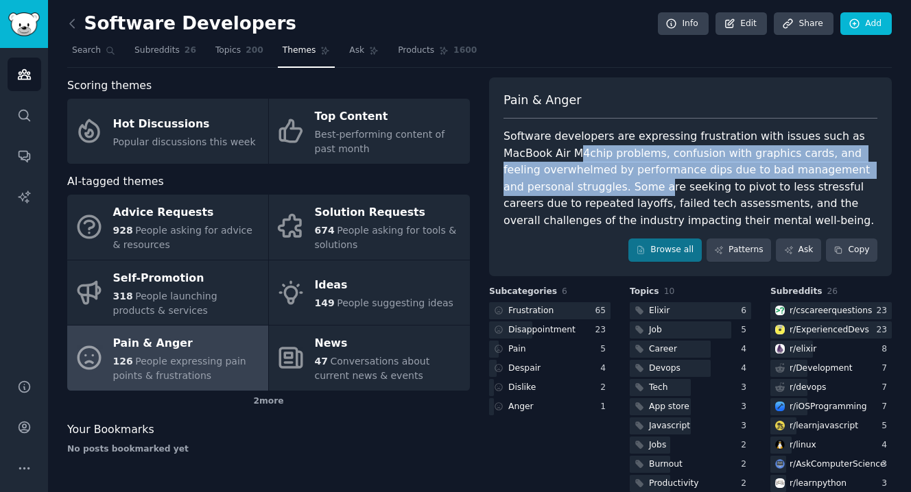
drag, startPoint x: 571, startPoint y: 153, endPoint x: 594, endPoint y: 185, distance: 39.4
click at [592, 182] on div "Software developers are expressing frustration with issues such as MacBook Air …" at bounding box center [690, 178] width 374 height 101
click at [594, 185] on div "Software developers are expressing frustration with issues such as MacBook Air …" at bounding box center [690, 178] width 374 height 101
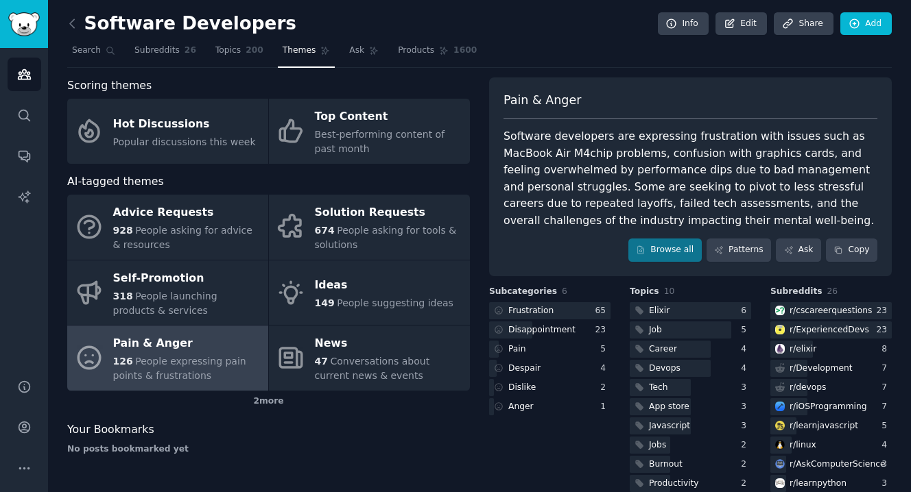
click at [86, 32] on h2 "Software Developers" at bounding box center [181, 24] width 229 height 22
click at [82, 29] on link at bounding box center [75, 24] width 17 height 22
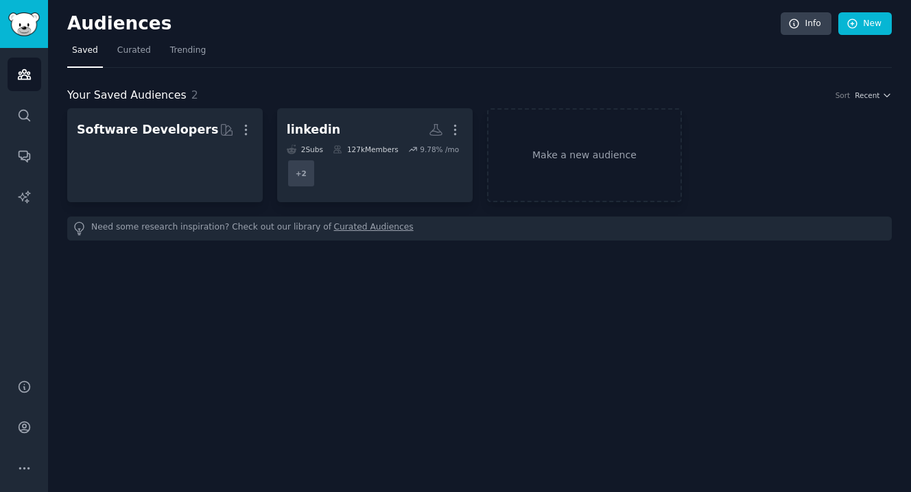
click at [82, 29] on h2 "Audiences" at bounding box center [423, 24] width 713 height 22
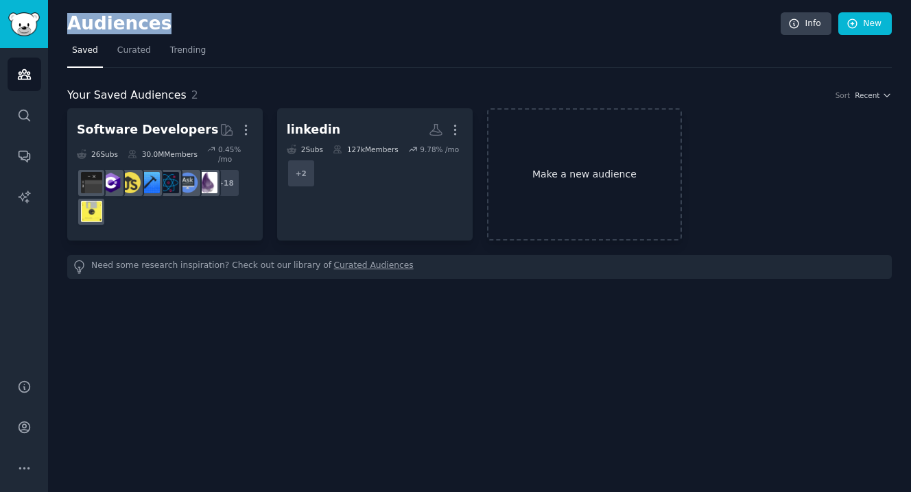
click at [677, 177] on link "Make a new audience" at bounding box center [584, 174] width 195 height 132
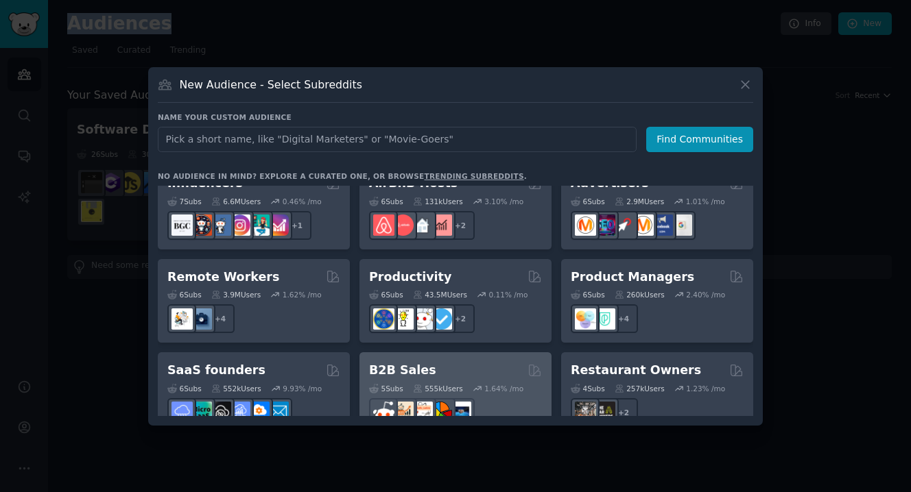
scroll to position [968, 0]
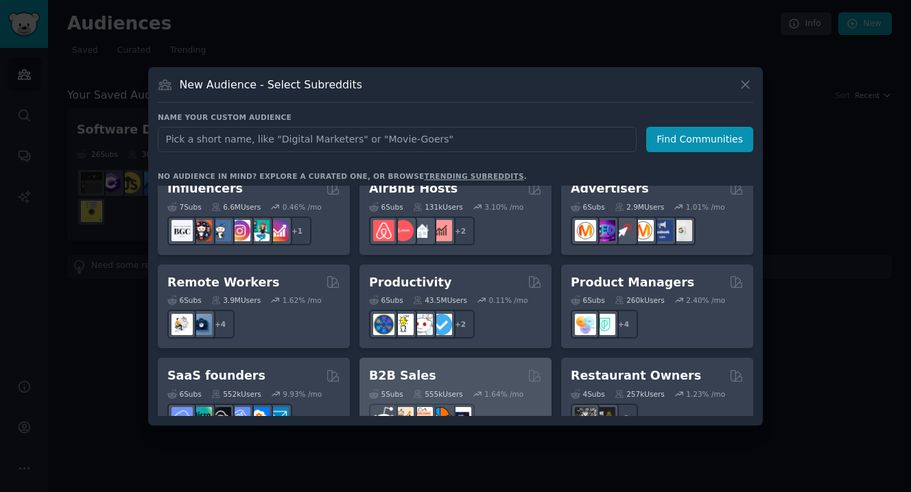
click at [490, 368] on div "B2B Sales" at bounding box center [455, 376] width 173 height 17
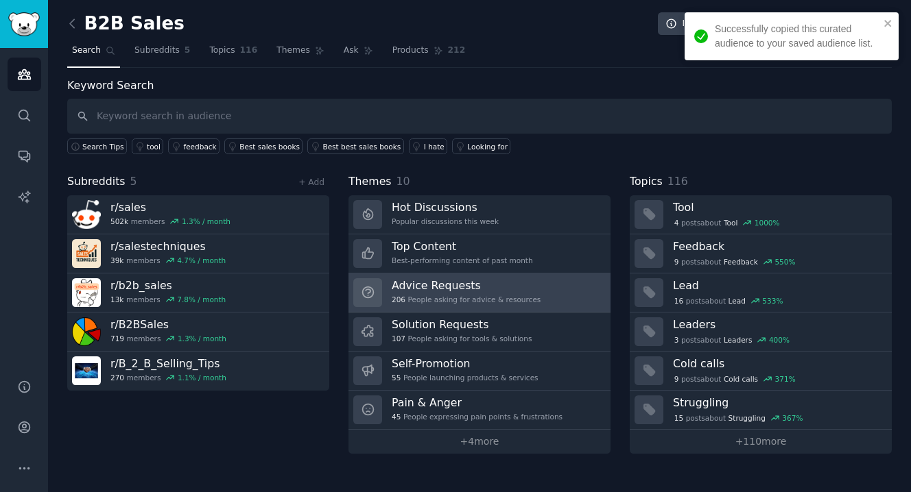
click at [464, 295] on div "206 People asking for advice & resources" at bounding box center [466, 300] width 149 height 10
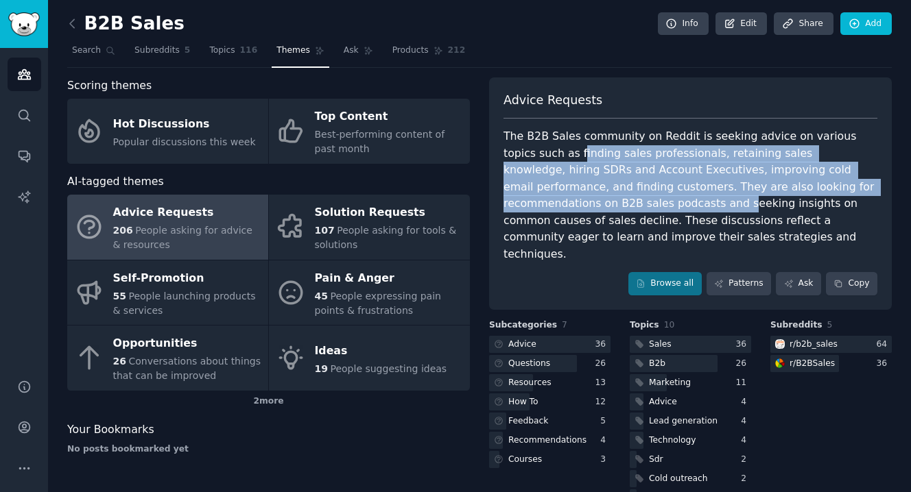
drag, startPoint x: 545, startPoint y: 152, endPoint x: 582, endPoint y: 209, distance: 67.9
click at [582, 209] on div "The B2B Sales community on Reddit is seeking advice on various topics such as f…" at bounding box center [690, 195] width 374 height 134
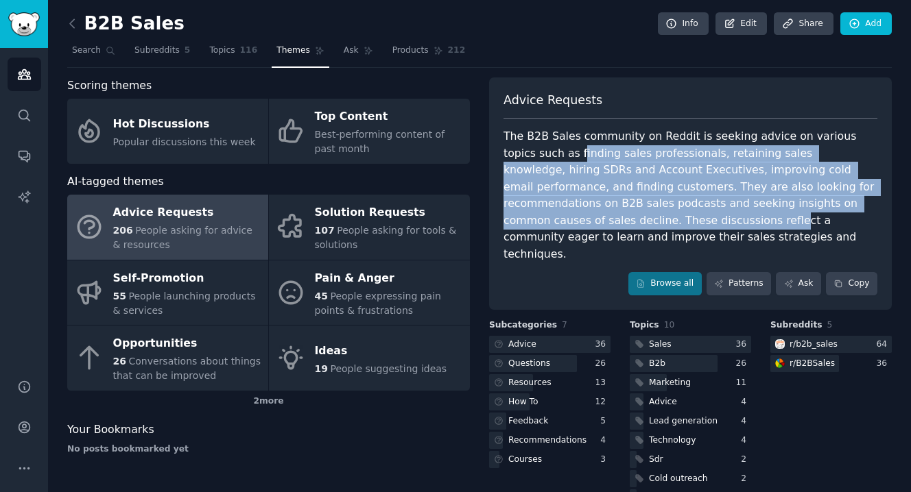
click at [583, 210] on div "The B2B Sales community on Reddit is seeking advice on various topics such as f…" at bounding box center [690, 195] width 374 height 134
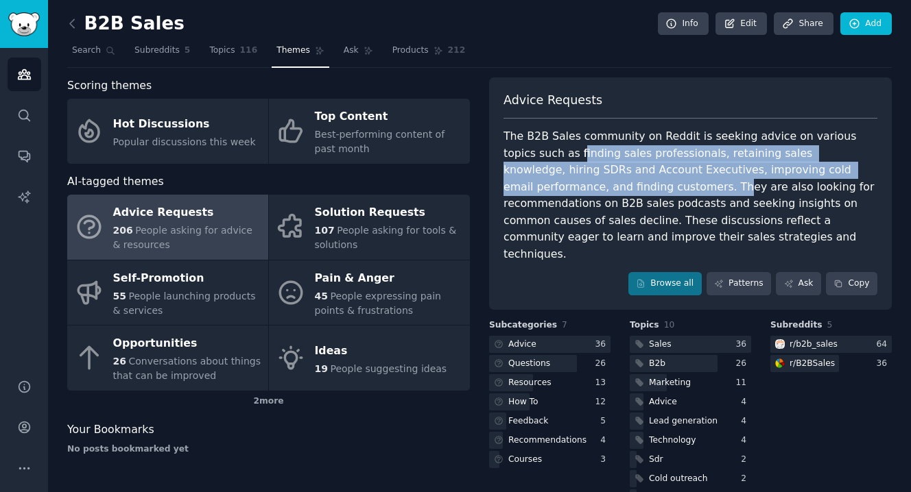
drag, startPoint x: 545, startPoint y: 145, endPoint x: 571, endPoint y: 184, distance: 47.0
click at [571, 184] on div "The B2B Sales community on Reddit is seeking advice on various topics such as f…" at bounding box center [690, 195] width 374 height 134
click at [573, 186] on div "The B2B Sales community on Reddit is seeking advice on various topics such as f…" at bounding box center [690, 195] width 374 height 134
drag, startPoint x: 543, startPoint y: 157, endPoint x: 571, endPoint y: 197, distance: 48.7
click at [571, 197] on div "The B2B Sales community on Reddit is seeking advice on various topics such as f…" at bounding box center [690, 195] width 374 height 134
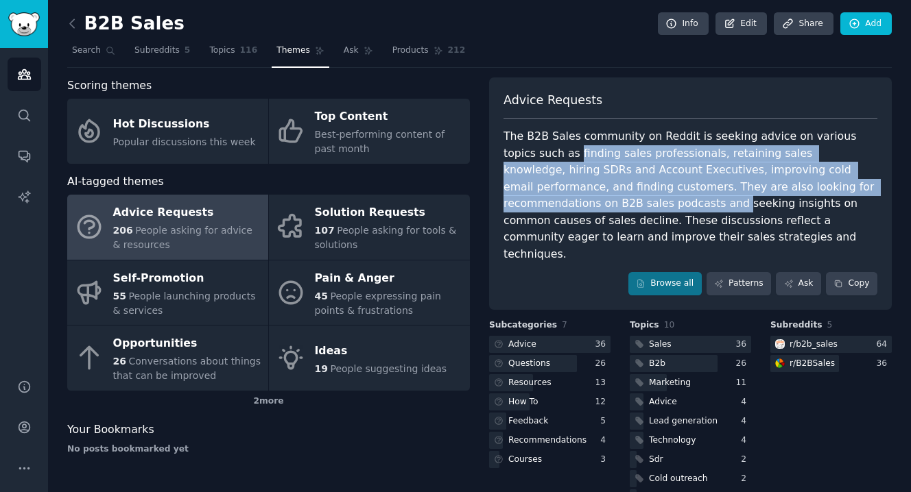
click at [572, 198] on div "The B2B Sales community on Reddit is seeking advice on various topics such as f…" at bounding box center [690, 195] width 374 height 134
drag, startPoint x: 538, startPoint y: 152, endPoint x: 566, endPoint y: 196, distance: 52.1
click at [566, 196] on div "The B2B Sales community on Reddit is seeking advice on various topics such as f…" at bounding box center [690, 195] width 374 height 134
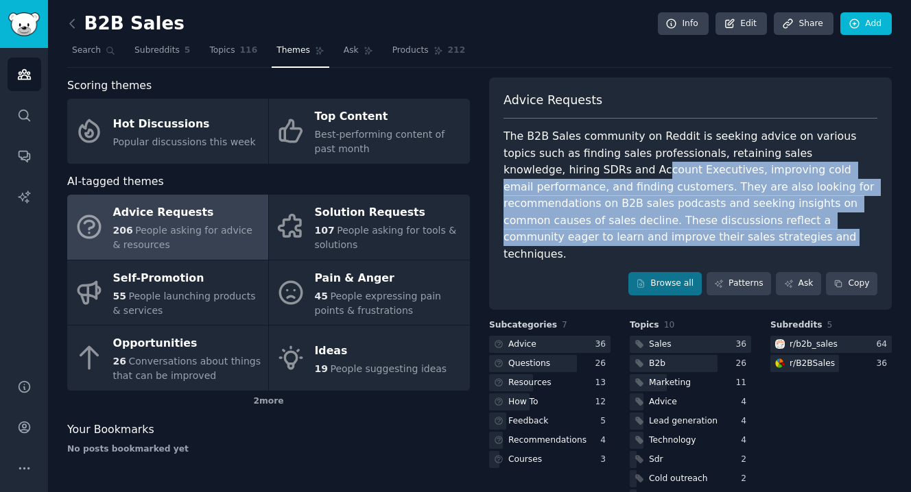
drag, startPoint x: 535, startPoint y: 162, endPoint x: 575, endPoint y: 230, distance: 78.7
click at [575, 229] on div "The B2B Sales community on Reddit is seeking advice on various topics such as f…" at bounding box center [690, 195] width 374 height 134
click at [575, 230] on div "The B2B Sales community on Reddit is seeking advice on various topics such as f…" at bounding box center [690, 195] width 374 height 134
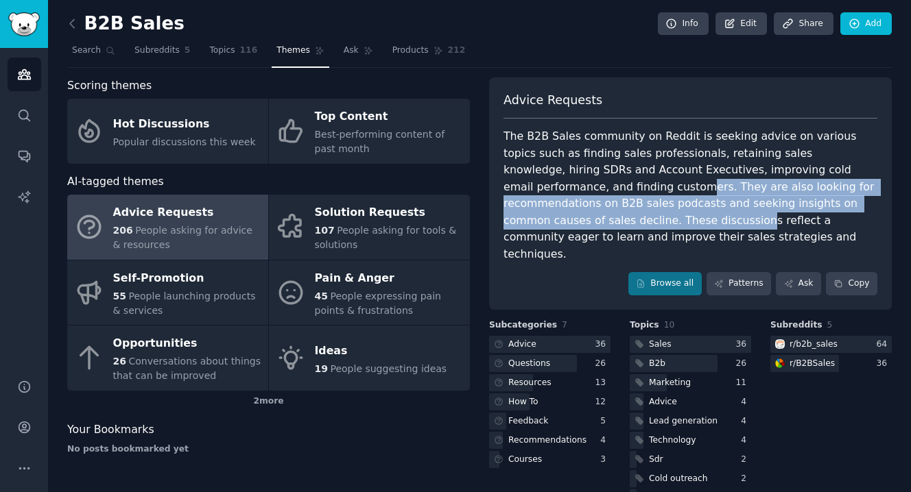
drag, startPoint x: 534, startPoint y: 187, endPoint x: 554, endPoint y: 217, distance: 35.2
click at [553, 216] on div "The B2B Sales community on Reddit is seeking advice on various topics such as f…" at bounding box center [690, 195] width 374 height 134
click at [554, 217] on div "The B2B Sales community on Reddit is seeking advice on various topics such as f…" at bounding box center [690, 195] width 374 height 134
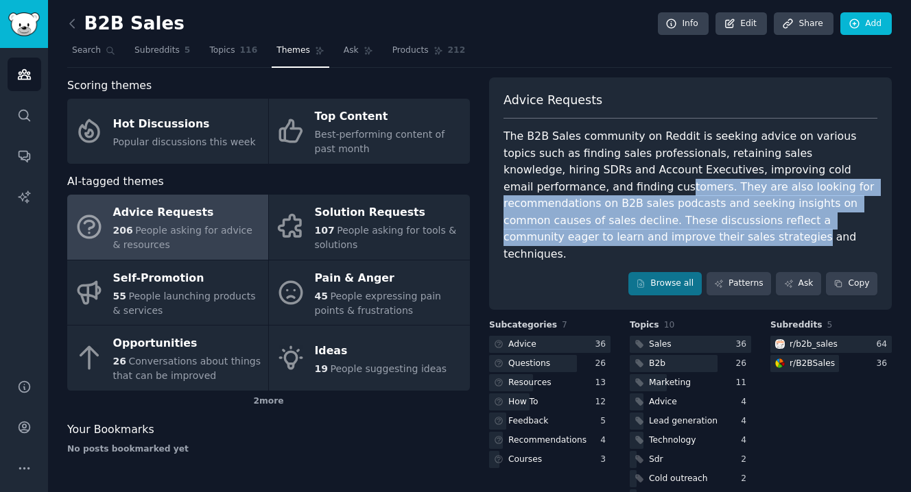
drag, startPoint x: 517, startPoint y: 178, endPoint x: 554, endPoint y: 230, distance: 64.9
click at [554, 230] on div "The B2B Sales community on Reddit is seeking advice on various topics such as f…" at bounding box center [690, 195] width 374 height 134
click at [554, 231] on div "The B2B Sales community on Reddit is seeking advice on various topics such as f…" at bounding box center [690, 195] width 374 height 134
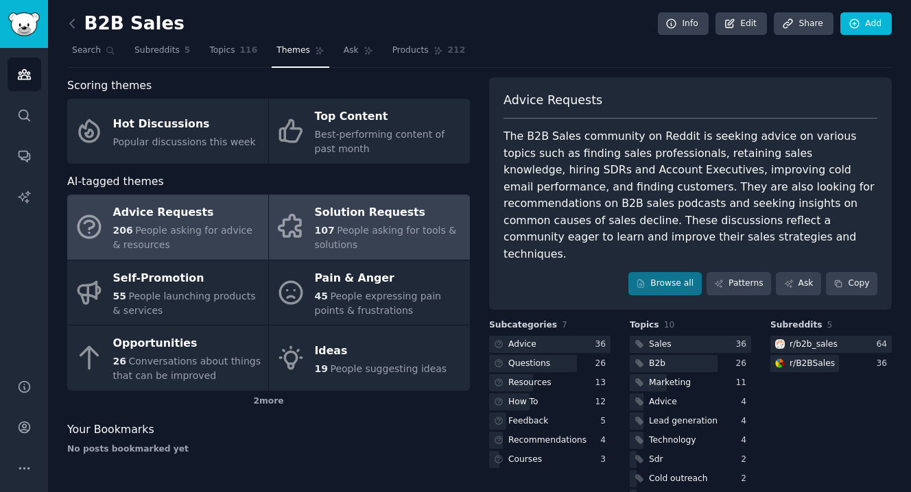
click at [355, 202] on div "Solution Requests" at bounding box center [389, 213] width 148 height 22
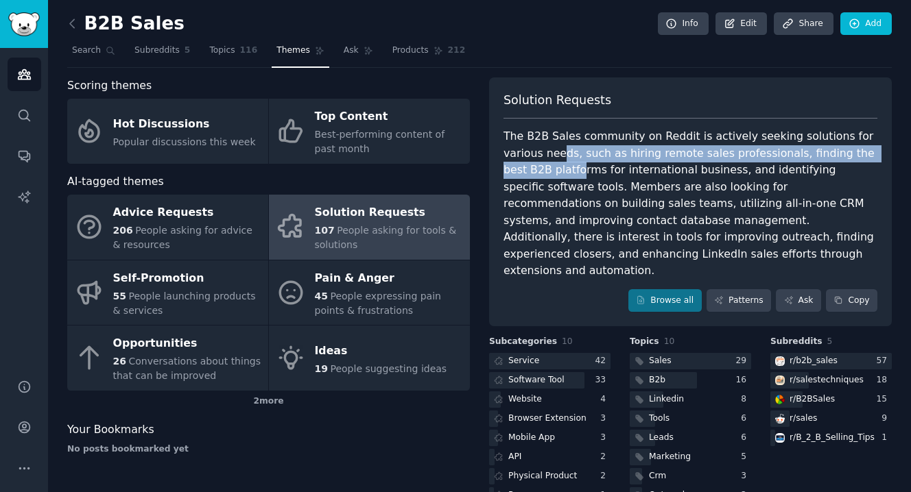
drag, startPoint x: 523, startPoint y: 158, endPoint x: 548, endPoint y: 183, distance: 35.9
click at [546, 182] on div "The B2B Sales community on Reddit is actively seeking solutions for various nee…" at bounding box center [690, 204] width 374 height 152
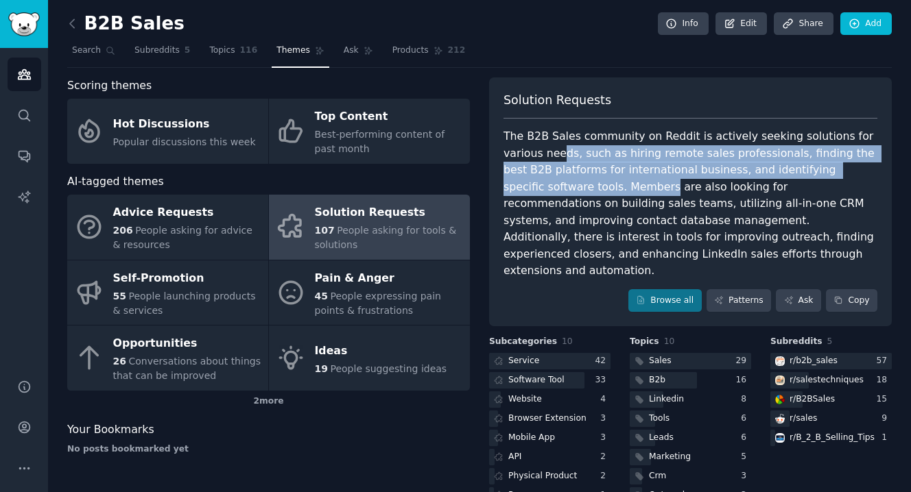
click at [548, 183] on div "The B2B Sales community on Reddit is actively seeking solutions for various nee…" at bounding box center [690, 204] width 374 height 152
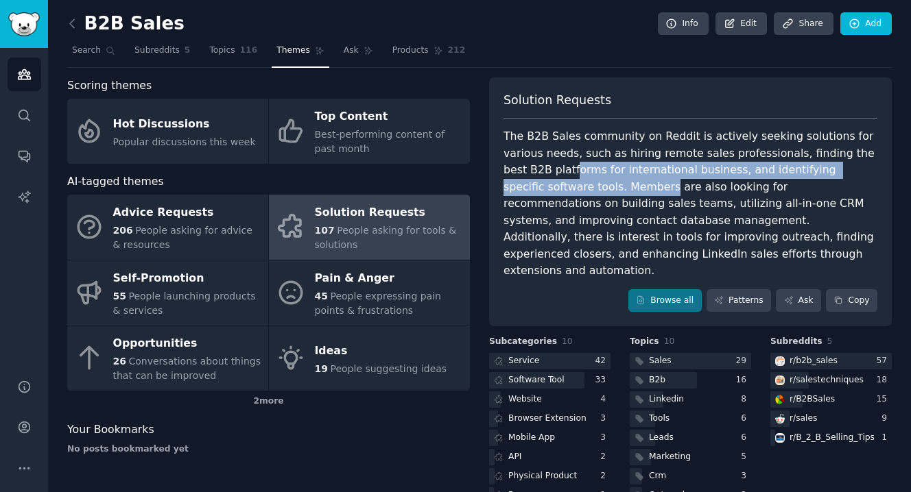
drag, startPoint x: 524, startPoint y: 159, endPoint x: 551, endPoint y: 191, distance: 41.4
click at [549, 188] on div "The B2B Sales community on Reddit is actively seeking solutions for various nee…" at bounding box center [690, 204] width 374 height 152
click at [551, 191] on div "The B2B Sales community on Reddit is actively seeking solutions for various nee…" at bounding box center [690, 204] width 374 height 152
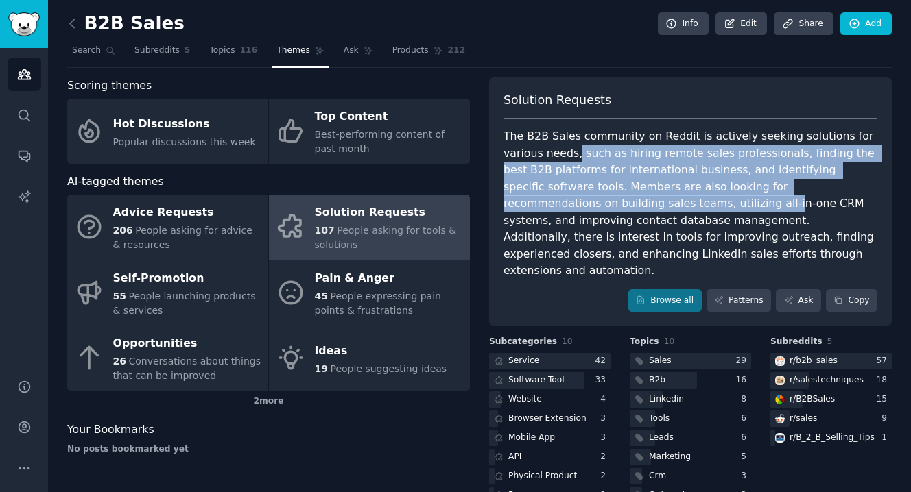
drag, startPoint x: 535, startPoint y: 158, endPoint x: 562, endPoint y: 195, distance: 46.2
click at [562, 195] on div "The B2B Sales community on Reddit is actively seeking solutions for various nee…" at bounding box center [690, 204] width 374 height 152
click at [562, 196] on div "The B2B Sales community on Reddit is actively seeking solutions for various nee…" at bounding box center [690, 204] width 374 height 152
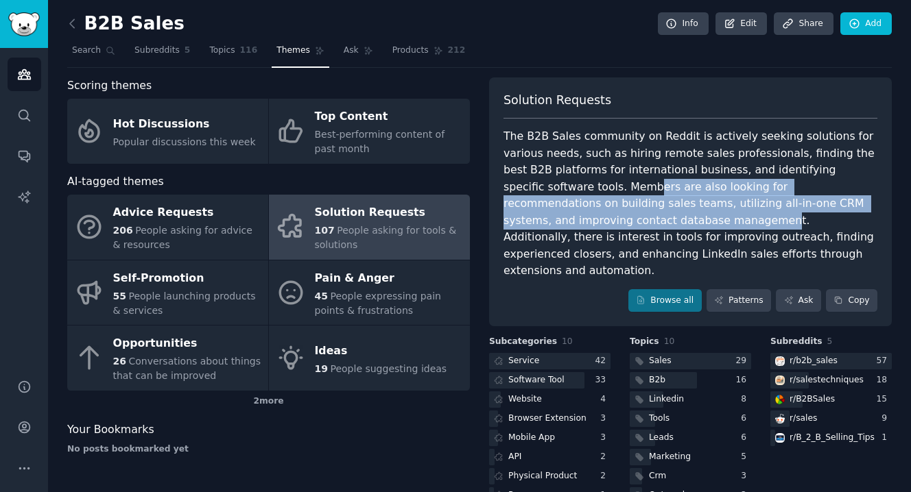
drag, startPoint x: 534, startPoint y: 176, endPoint x: 573, endPoint y: 234, distance: 69.2
click at [572, 233] on div "The B2B Sales community on Reddit is actively seeking solutions for various nee…" at bounding box center [690, 204] width 374 height 152
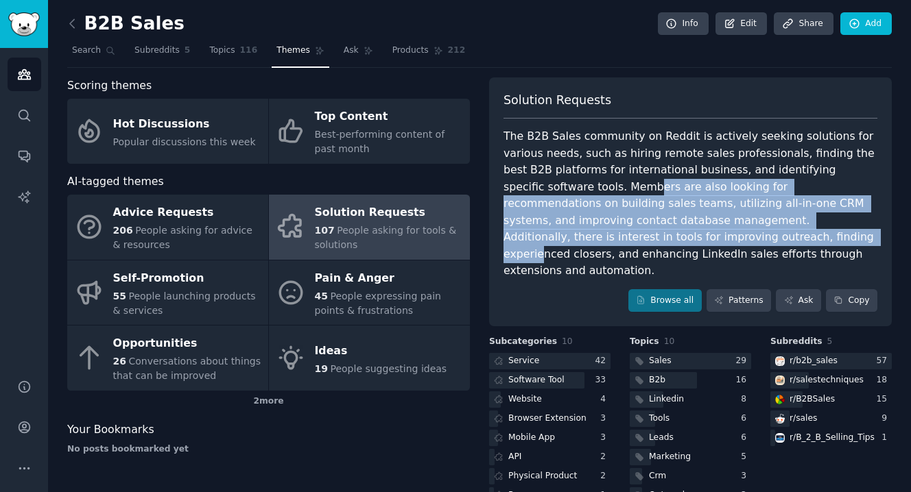
click at [573, 234] on div "The B2B Sales community on Reddit is actively seeking solutions for various nee…" at bounding box center [690, 204] width 374 height 152
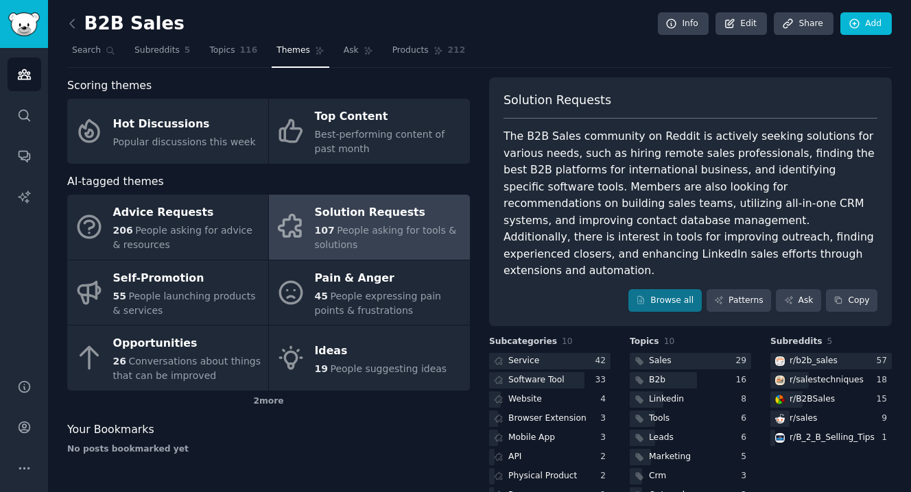
click at [531, 189] on div "The B2B Sales community on Reddit is actively seeking solutions for various nee…" at bounding box center [690, 204] width 374 height 152
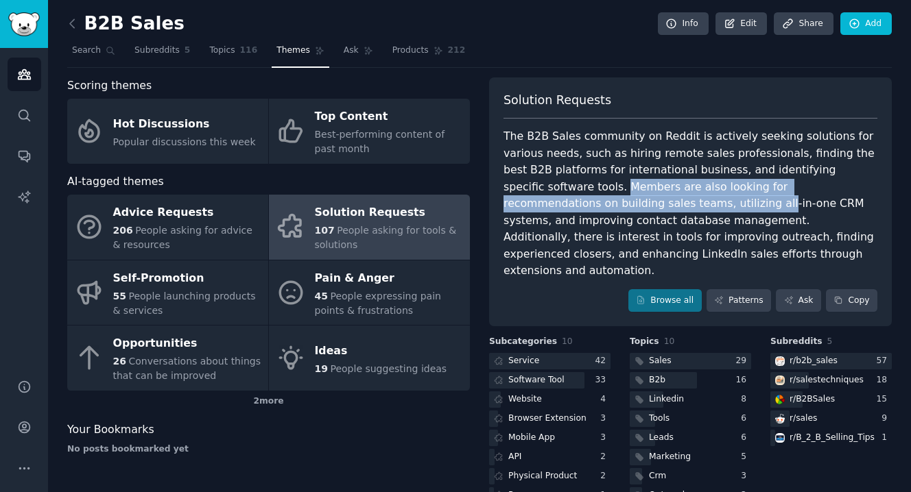
drag, startPoint x: 531, startPoint y: 189, endPoint x: 549, endPoint y: 206, distance: 25.7
click at [545, 202] on div "The B2B Sales community on Reddit is actively seeking solutions for various nee…" at bounding box center [690, 204] width 374 height 152
click at [549, 206] on div "The B2B Sales community on Reddit is actively seeking solutions for various nee…" at bounding box center [690, 204] width 374 height 152
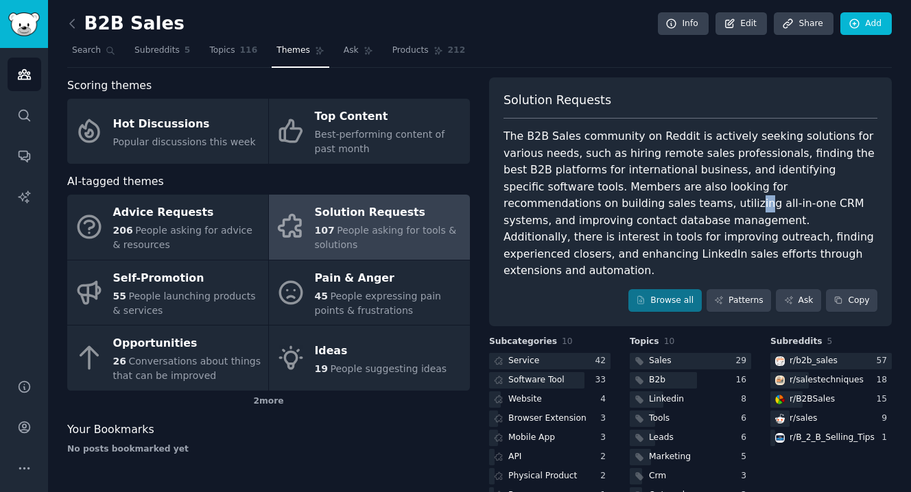
drag, startPoint x: 524, startPoint y: 195, endPoint x: 547, endPoint y: 223, distance: 36.5
click at [546, 221] on div "The B2B Sales community on Reddit is actively seeking solutions for various nee…" at bounding box center [690, 204] width 374 height 152
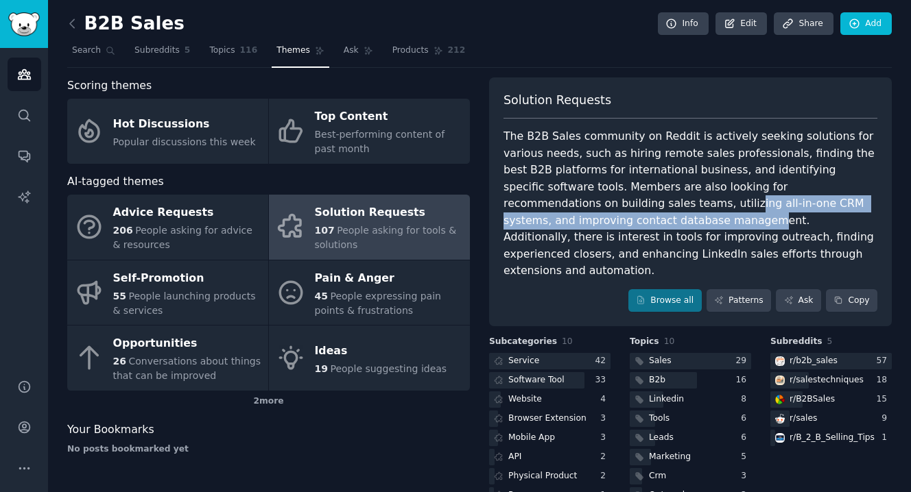
click at [547, 223] on div "The B2B Sales community on Reddit is actively seeking solutions for various nee…" at bounding box center [690, 204] width 374 height 152
drag, startPoint x: 521, startPoint y: 193, endPoint x: 555, endPoint y: 235, distance: 53.6
click at [554, 233] on div "The B2B Sales community on Reddit is actively seeking solutions for various nee…" at bounding box center [690, 204] width 374 height 152
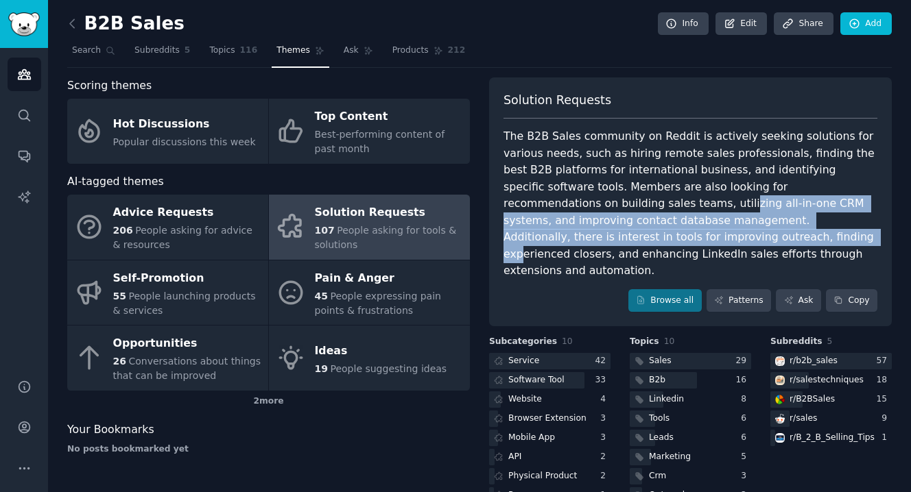
click at [555, 235] on div "The B2B Sales community on Reddit is actively seeking solutions for various nee…" at bounding box center [690, 204] width 374 height 152
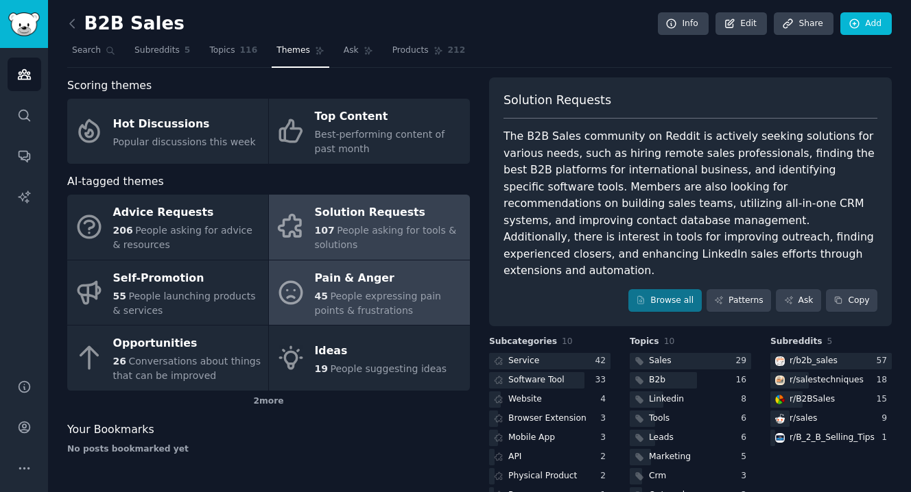
click at [425, 293] on span "People expressing pain points & frustrations" at bounding box center [378, 303] width 126 height 25
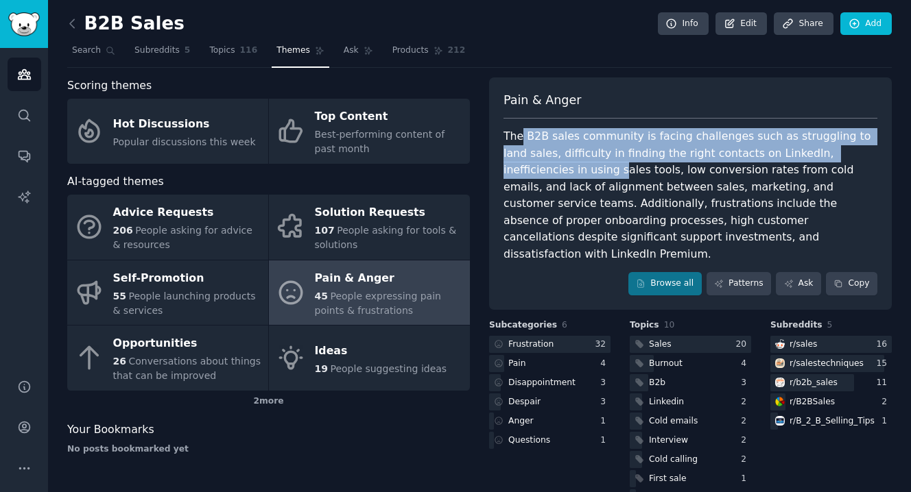
drag, startPoint x: 521, startPoint y: 136, endPoint x: 543, endPoint y: 177, distance: 46.0
click at [541, 175] on div "The B2B sales community is facing challenges such as struggling to land sales, …" at bounding box center [690, 195] width 374 height 134
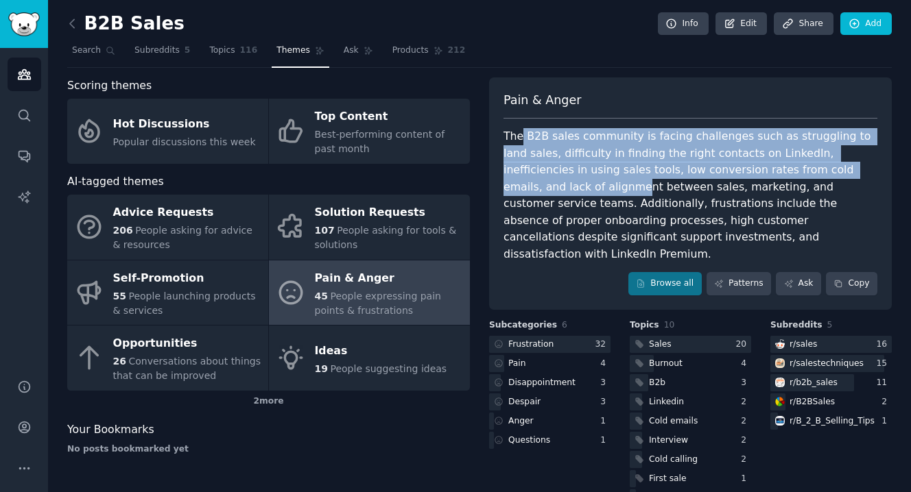
click at [543, 177] on div "The B2B sales community is facing challenges such as struggling to land sales, …" at bounding box center [690, 195] width 374 height 134
drag, startPoint x: 520, startPoint y: 139, endPoint x: 549, endPoint y: 182, distance: 52.3
click at [548, 180] on div "The B2B sales community is facing challenges such as struggling to land sales, …" at bounding box center [690, 195] width 374 height 134
click at [549, 182] on div "The B2B sales community is facing challenges such as struggling to land sales, …" at bounding box center [690, 195] width 374 height 134
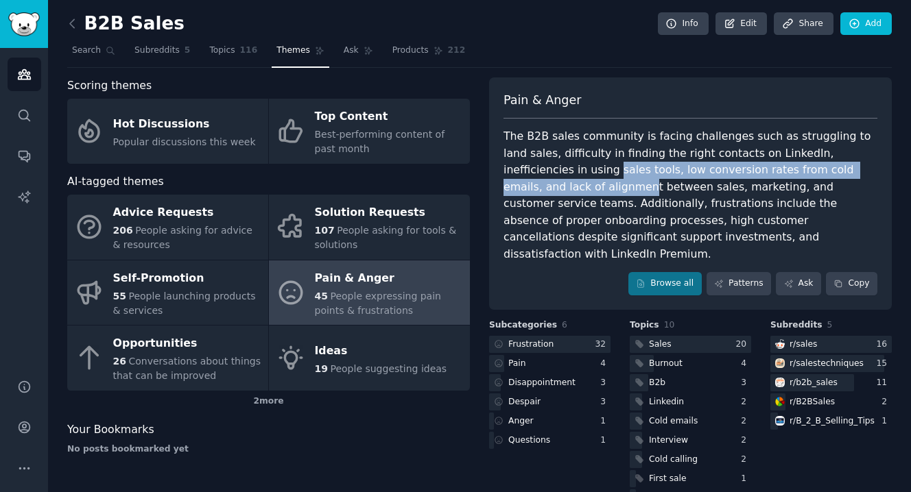
drag, startPoint x: 534, startPoint y: 163, endPoint x: 552, endPoint y: 190, distance: 32.5
click at [550, 187] on div "The B2B sales community is facing challenges such as struggling to land sales, …" at bounding box center [690, 195] width 374 height 134
click at [552, 190] on div "The B2B sales community is facing challenges such as struggling to land sales, …" at bounding box center [690, 195] width 374 height 134
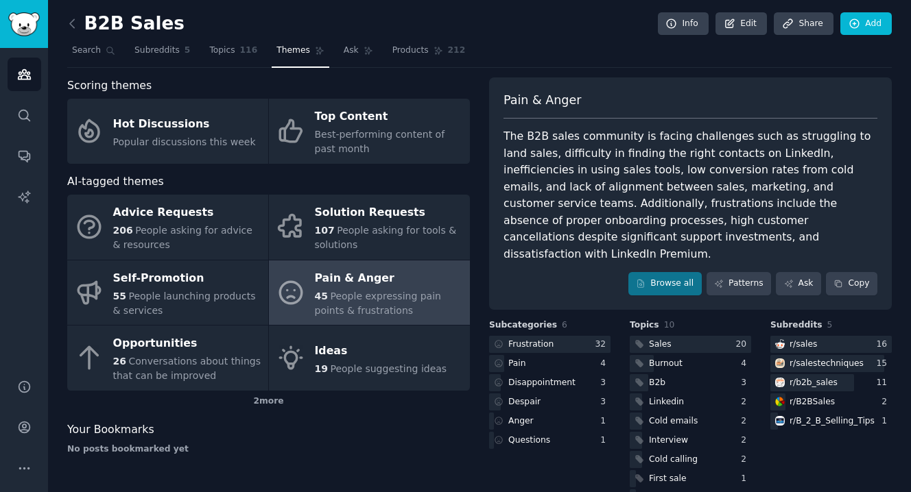
drag, startPoint x: 540, startPoint y: 159, endPoint x: 557, endPoint y: 186, distance: 31.8
click at [556, 184] on div "The B2B sales community is facing challenges such as struggling to land sales, …" at bounding box center [690, 195] width 374 height 134
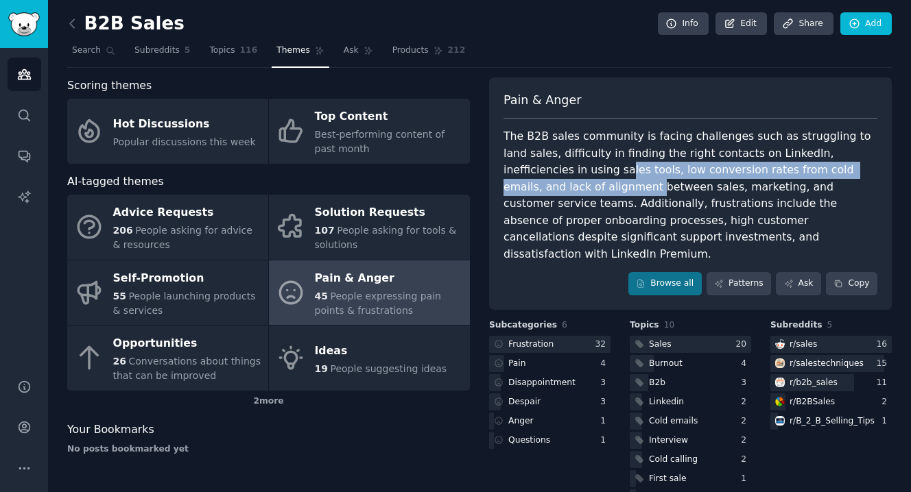
click at [557, 186] on div "The B2B sales community is facing challenges such as struggling to land sales, …" at bounding box center [690, 195] width 374 height 134
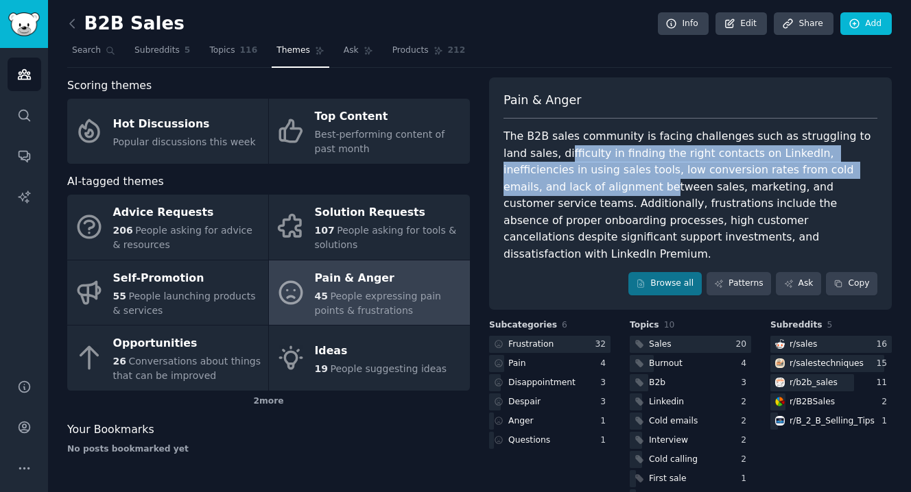
drag, startPoint x: 543, startPoint y: 154, endPoint x: 567, endPoint y: 195, distance: 47.4
click at [565, 191] on div "The B2B sales community is facing challenges such as struggling to land sales, …" at bounding box center [690, 195] width 374 height 134
click at [567, 195] on div "The B2B sales community is facing challenges such as struggling to land sales, …" at bounding box center [690, 195] width 374 height 134
